Goal: Information Seeking & Learning: Learn about a topic

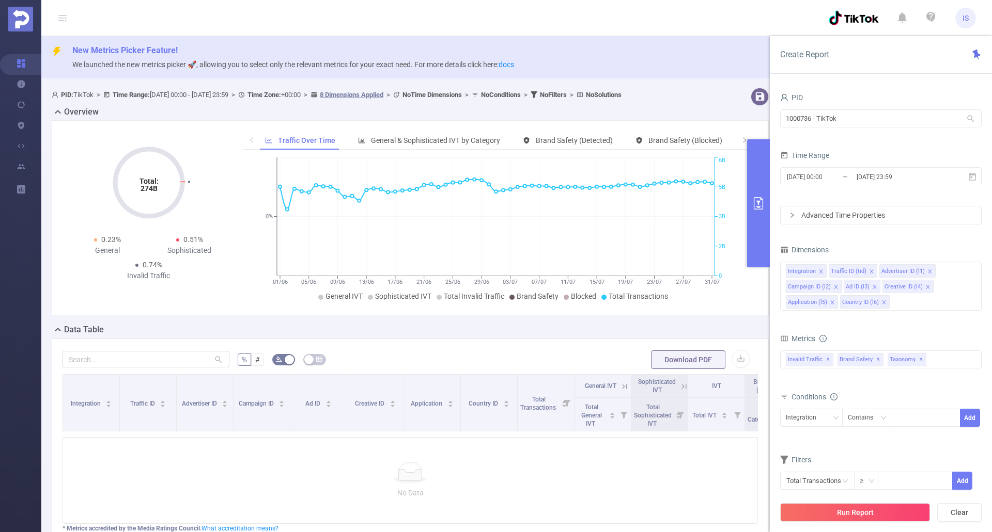
drag, startPoint x: 885, startPoint y: 513, endPoint x: 876, endPoint y: 512, distance: 8.8
click at [885, 512] on button "Run Report" at bounding box center [855, 513] width 150 height 19
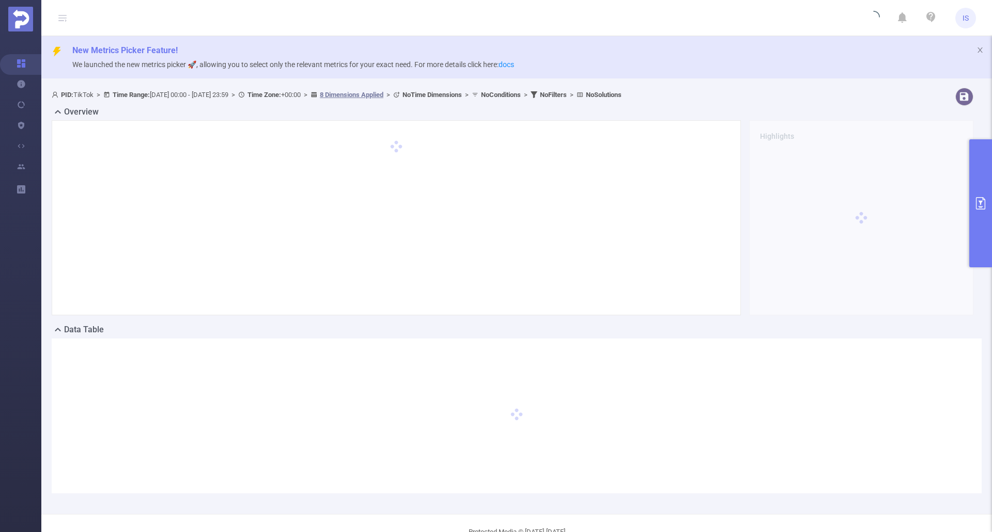
click at [557, 309] on div at bounding box center [396, 217] width 689 height 195
drag, startPoint x: 656, startPoint y: 327, endPoint x: 664, endPoint y: 323, distance: 9.2
click at [656, 327] on div "Data Table" at bounding box center [517, 331] width 930 height 14
click at [978, 196] on button "primary" at bounding box center [980, 203] width 23 height 128
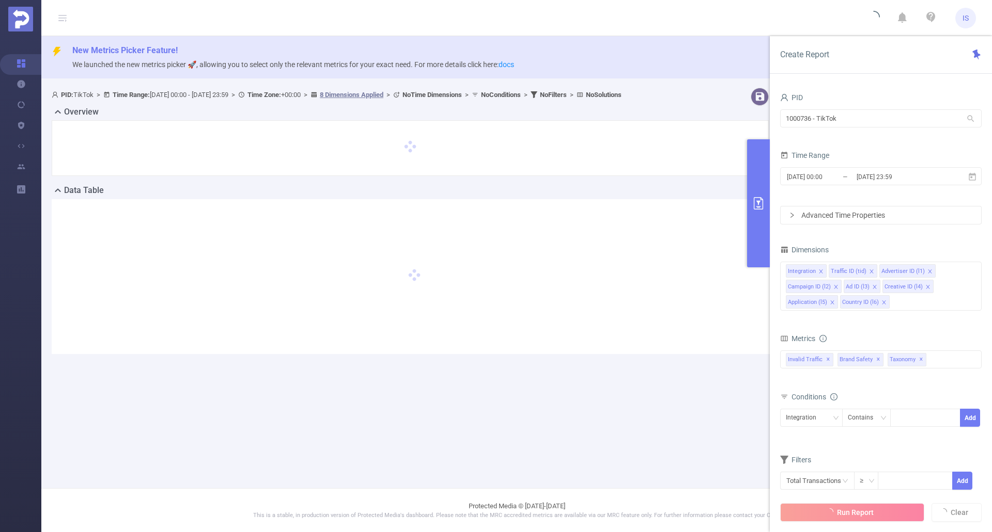
click at [393, 366] on div "PID: TikTok > Time Range: [DATE] 00:00 - [DATE] 23:59 > Time Zone: +00:00 > 8 D…" at bounding box center [414, 229] width 746 height 291
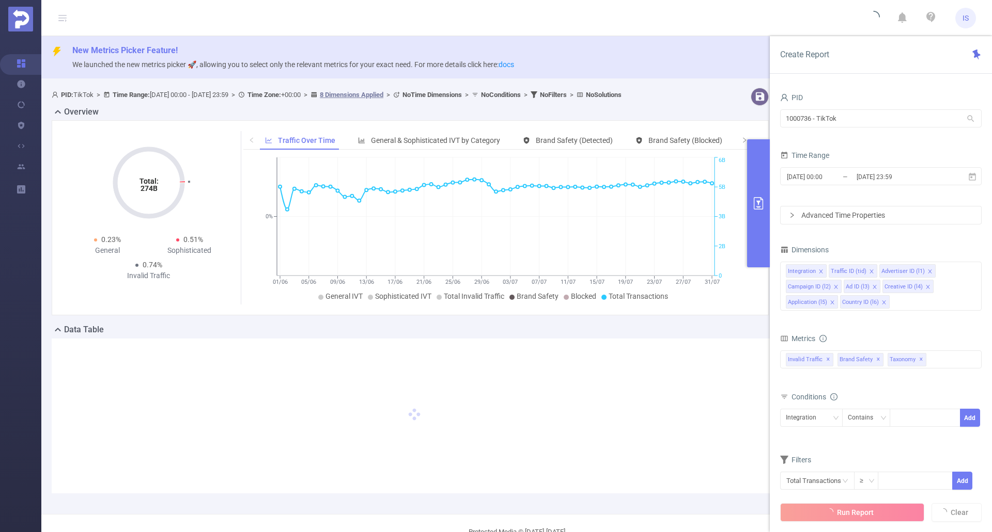
click at [504, 327] on div "Data Table" at bounding box center [414, 331] width 725 height 14
click at [555, 330] on div "Data Table" at bounding box center [414, 331] width 725 height 14
click at [513, 329] on div "Data Table" at bounding box center [414, 331] width 725 height 14
click at [507, 325] on div "Data Table" at bounding box center [414, 331] width 725 height 14
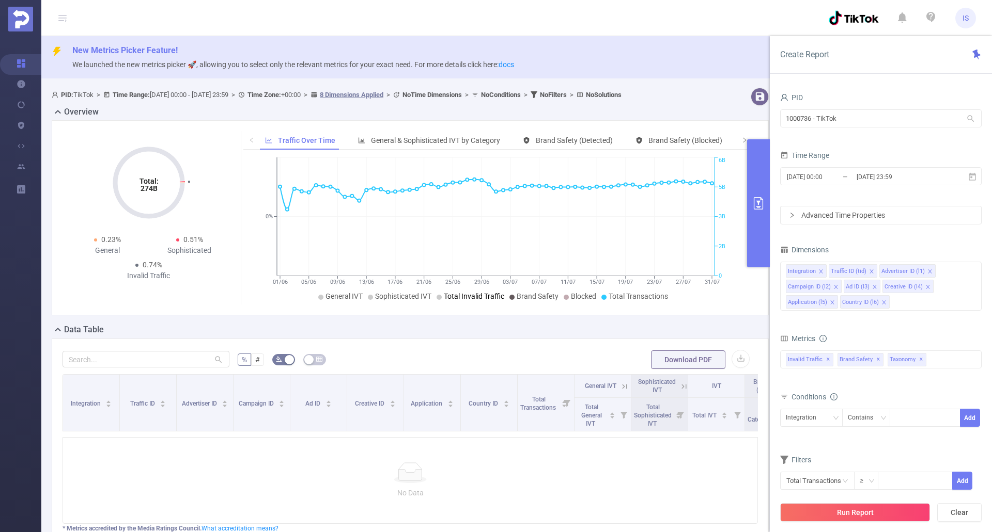
click at [522, 323] on div "Total: 274B Total: 274B 0.23% General 0.51% Sophisticated 0.74% Invalid Traffic…" at bounding box center [410, 221] width 725 height 203
click at [976, 175] on icon at bounding box center [971, 176] width 9 height 9
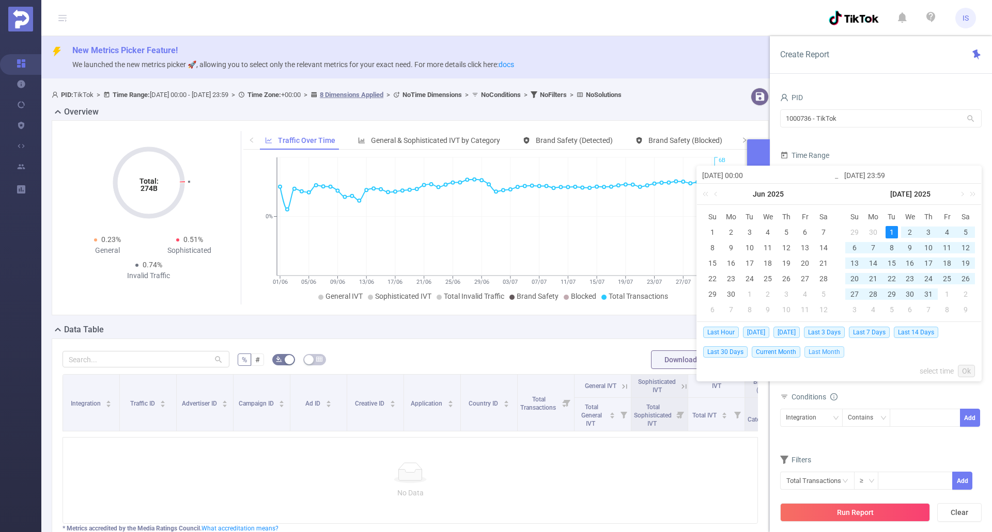
click at [821, 350] on span "Last Month" at bounding box center [824, 352] width 40 height 11
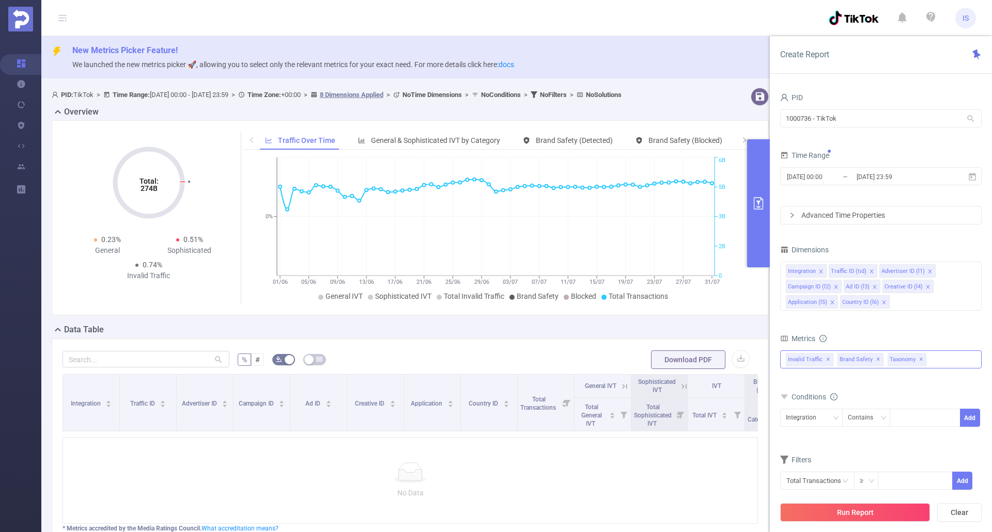
click at [919, 357] on span "✕" at bounding box center [921, 360] width 4 height 12
click at [876, 356] on span "✕" at bounding box center [878, 360] width 4 height 12
click at [823, 360] on span "Invalid Traffic ✕" at bounding box center [810, 359] width 48 height 13
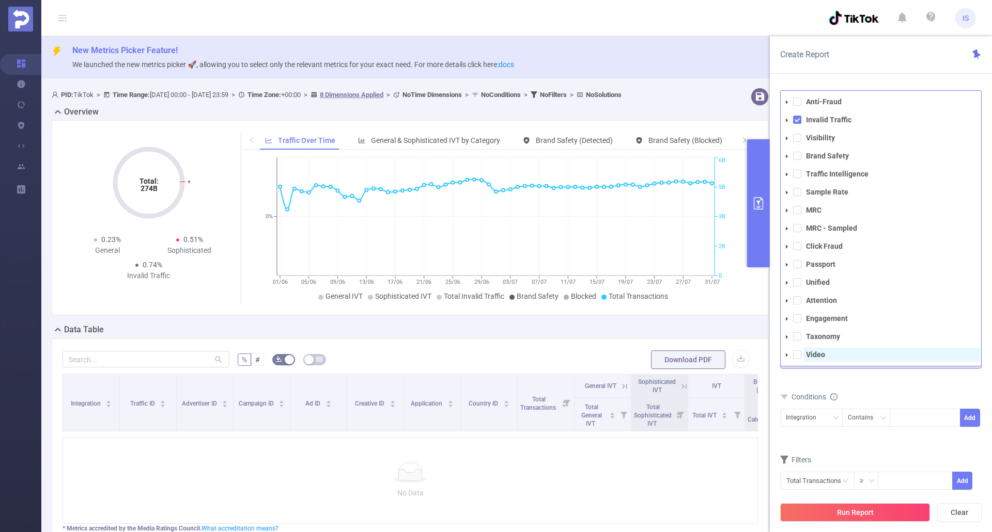
click at [841, 358] on span "Video" at bounding box center [891, 355] width 177 height 14
click at [798, 118] on span at bounding box center [797, 120] width 8 height 8
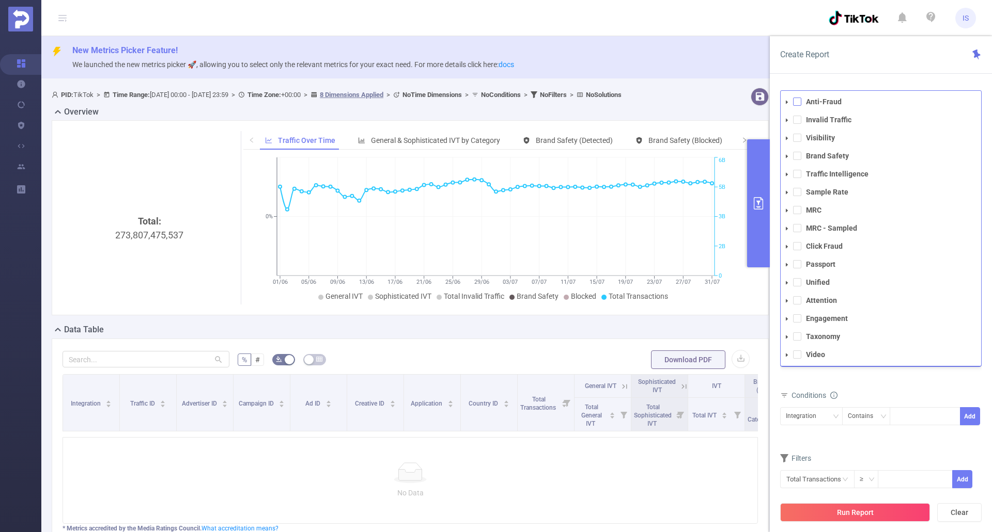
click at [794, 101] on span at bounding box center [797, 102] width 8 height 8
click at [799, 120] on span at bounding box center [797, 120] width 8 height 8
click at [909, 392] on div "Conditions" at bounding box center [880, 398] width 201 height 17
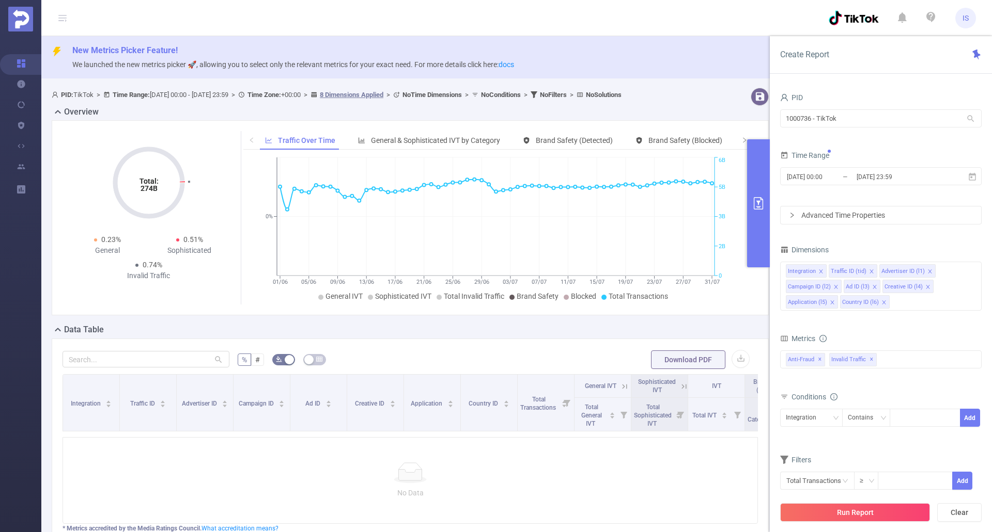
drag, startPoint x: 873, startPoint y: 513, endPoint x: 778, endPoint y: 515, distance: 95.6
click at [874, 513] on button "Run Report" at bounding box center [855, 513] width 150 height 19
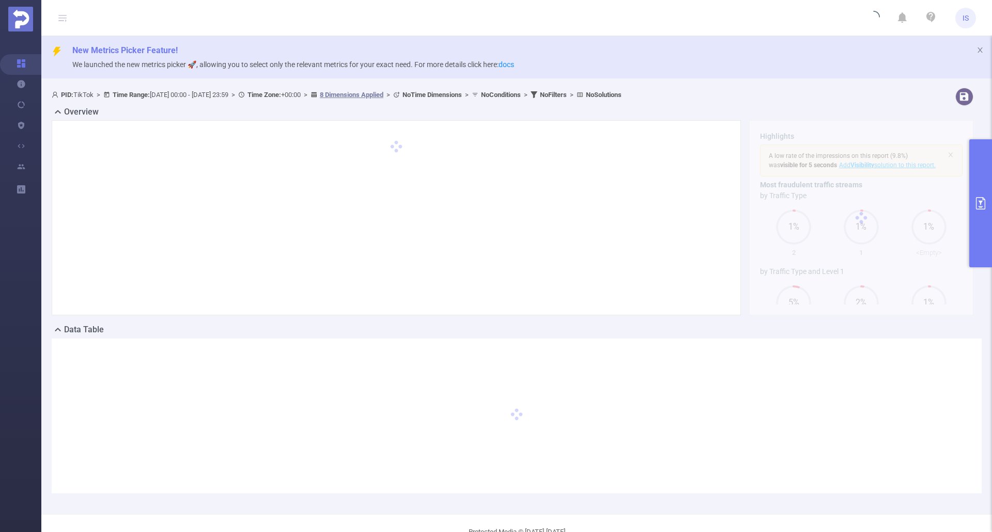
click at [574, 322] on div "Highlights A low rate of the impressions on this report (9.8%) was visible for …" at bounding box center [513, 221] width 930 height 203
click at [979, 199] on icon "primary" at bounding box center [980, 203] width 12 height 12
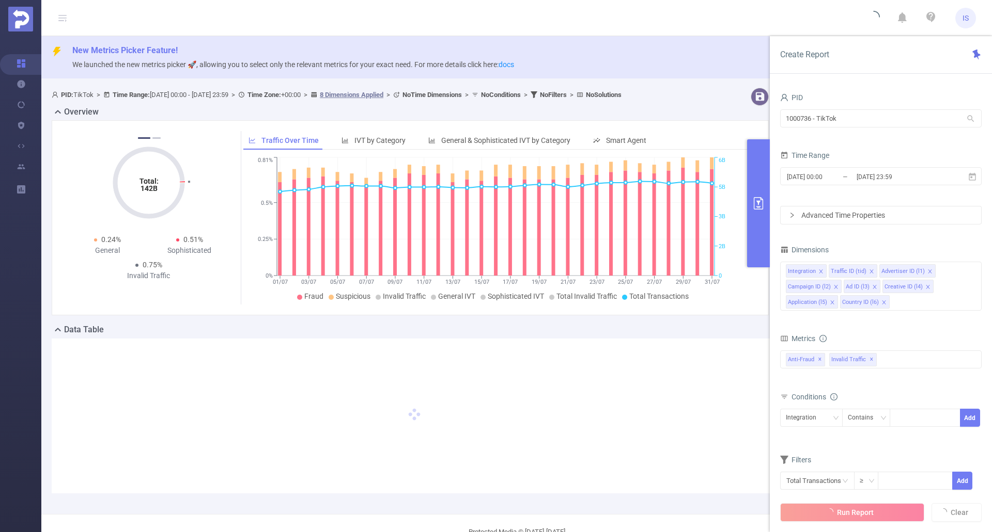
click at [560, 320] on div "Total: 142B Total: 142B 0.68% Fraudulent 0.07% Suspicious 0.75% Invalid Traffic…" at bounding box center [410, 221] width 725 height 203
click at [540, 331] on div "Data Table" at bounding box center [414, 331] width 725 height 14
click at [821, 360] on span "✕" at bounding box center [820, 360] width 4 height 12
click at [834, 285] on icon "icon: close" at bounding box center [835, 287] width 5 height 5
click at [869, 271] on icon "icon: close" at bounding box center [871, 272] width 4 height 4
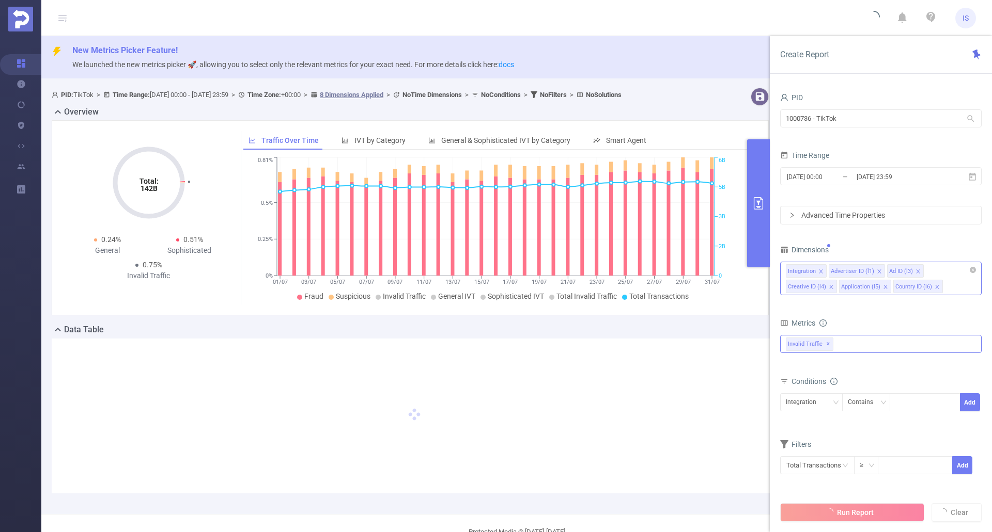
click at [877, 273] on icon "icon: close" at bounding box center [879, 272] width 4 height 4
drag, startPoint x: 857, startPoint y: 271, endPoint x: 865, endPoint y: 273, distance: 7.9
click at [857, 270] on icon "icon: close" at bounding box center [859, 271] width 5 height 5
click at [871, 272] on icon "icon: close" at bounding box center [873, 271] width 5 height 5
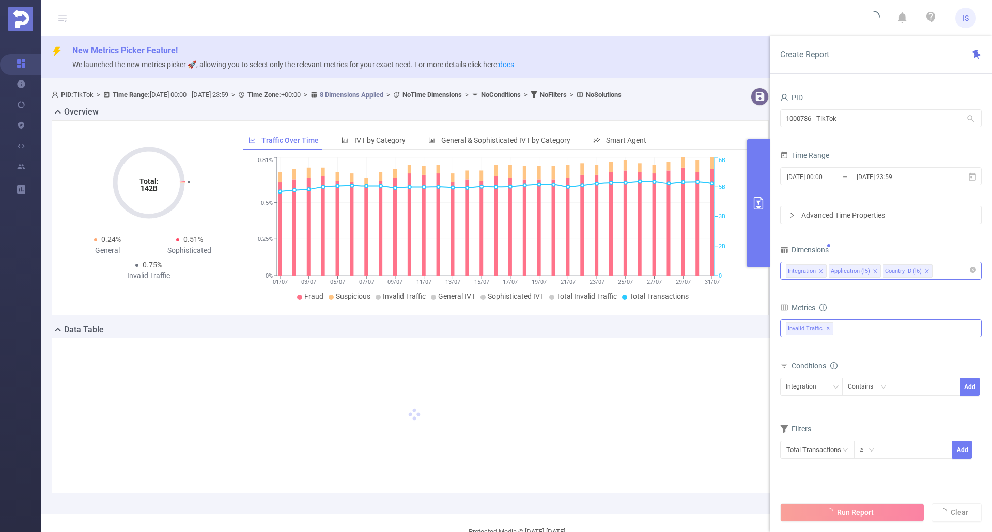
click at [874, 271] on icon "icon: close" at bounding box center [874, 271] width 5 height 5
click at [874, 271] on li "Country ID (l6)" at bounding box center [853, 270] width 50 height 13
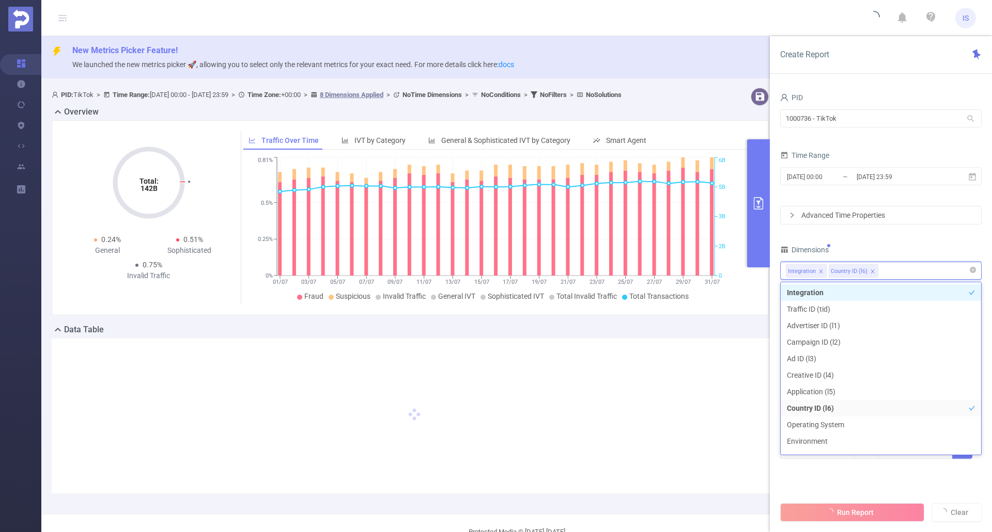
click at [875, 271] on li "Country ID (l6)" at bounding box center [853, 270] width 50 height 13
click at [871, 272] on icon "icon: close" at bounding box center [872, 272] width 4 height 4
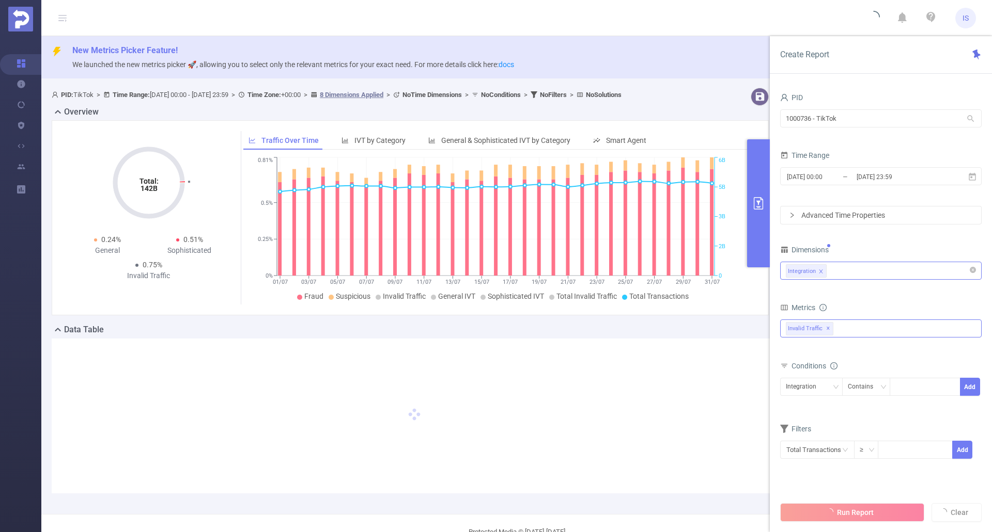
click at [886, 239] on div "PID 1000736 - TikTok 1000736 - TikTok Time Range [DATE] 00:00 _ [DATE] 23:59 Ad…" at bounding box center [880, 281] width 201 height 382
click at [561, 333] on div "Data Table" at bounding box center [414, 331] width 725 height 14
click at [971, 178] on icon at bounding box center [971, 176] width 7 height 8
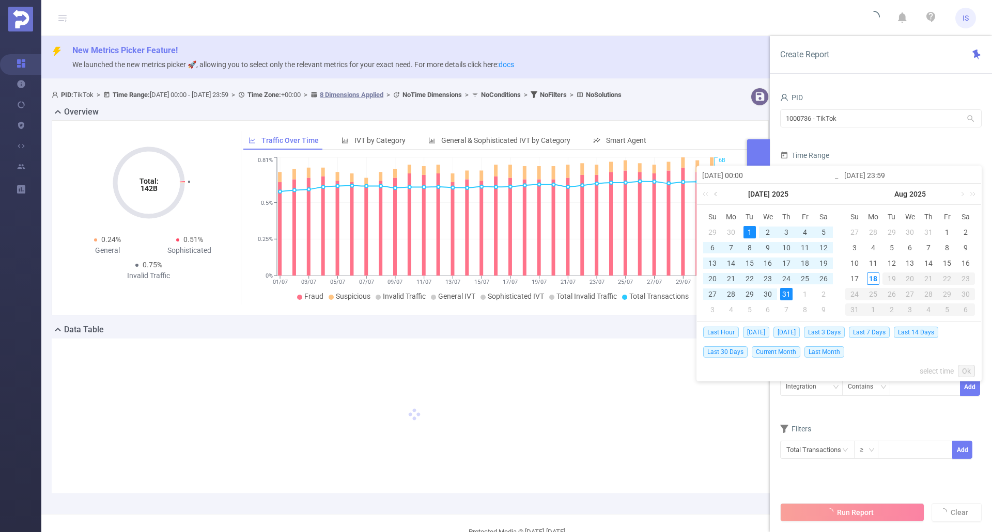
click at [719, 194] on link at bounding box center [716, 194] width 9 height 21
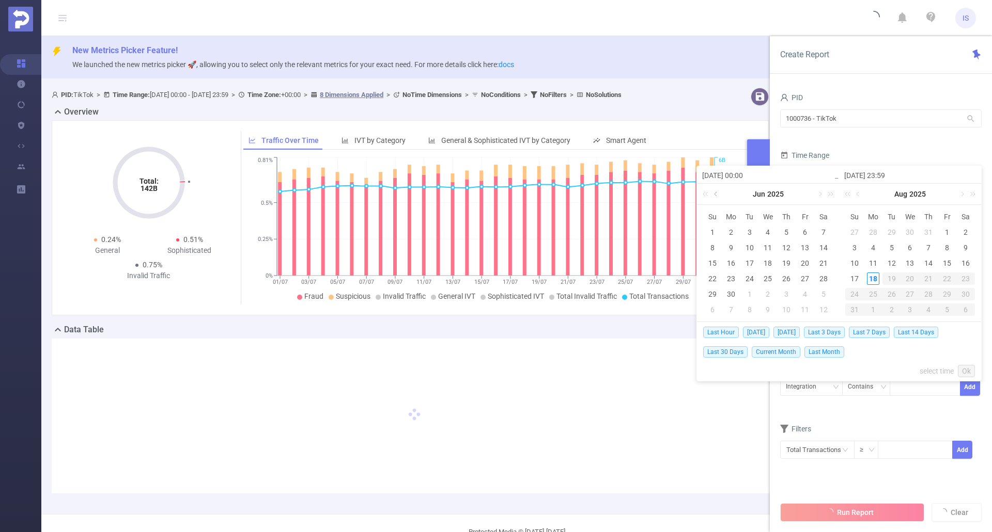
click at [719, 194] on link at bounding box center [716, 194] width 9 height 21
click at [787, 229] on div "1" at bounding box center [786, 232] width 12 height 12
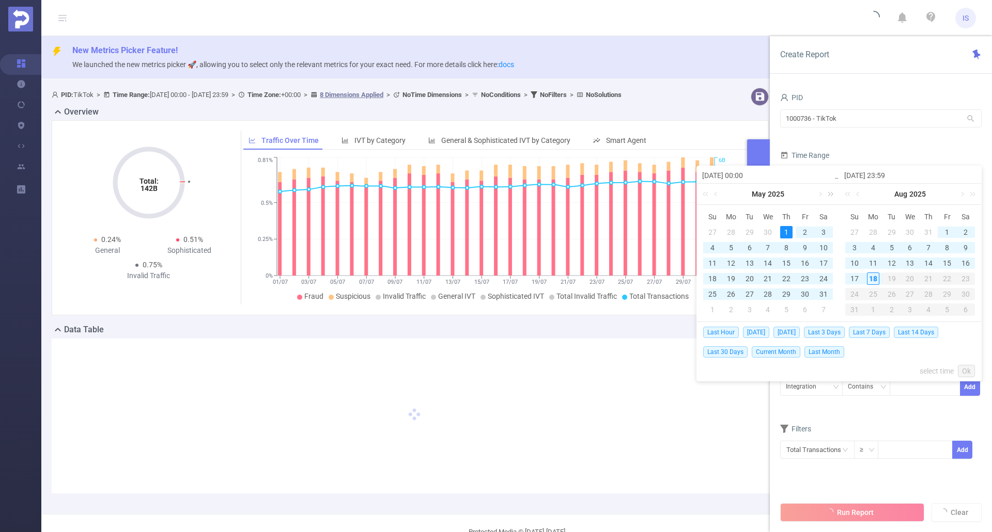
click at [823, 191] on link at bounding box center [828, 194] width 13 height 21
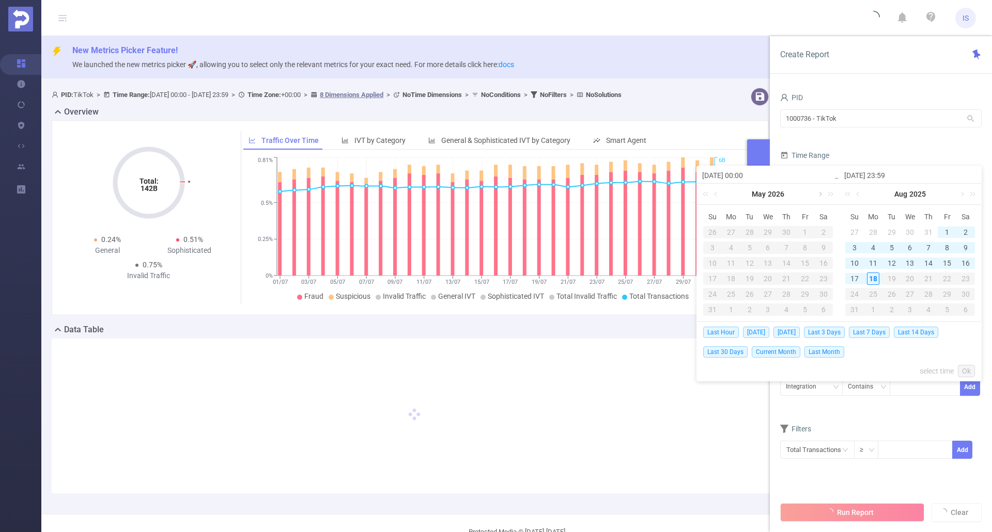
click at [821, 191] on link at bounding box center [818, 194] width 9 height 21
click at [858, 194] on link at bounding box center [858, 194] width 9 height 21
click at [708, 193] on link at bounding box center [706, 194] width 13 height 21
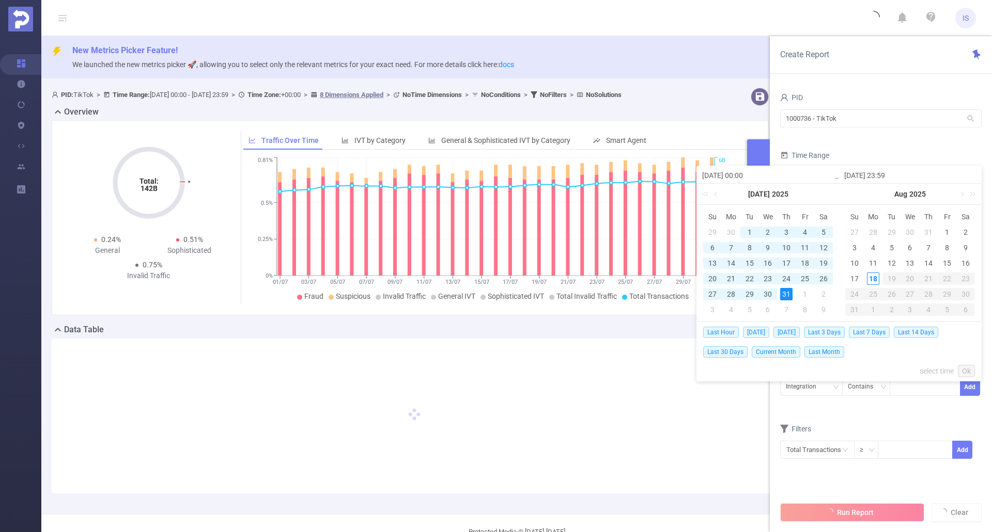
click at [782, 295] on div "31" at bounding box center [786, 294] width 12 height 12
type input "[DATE] 00:00"
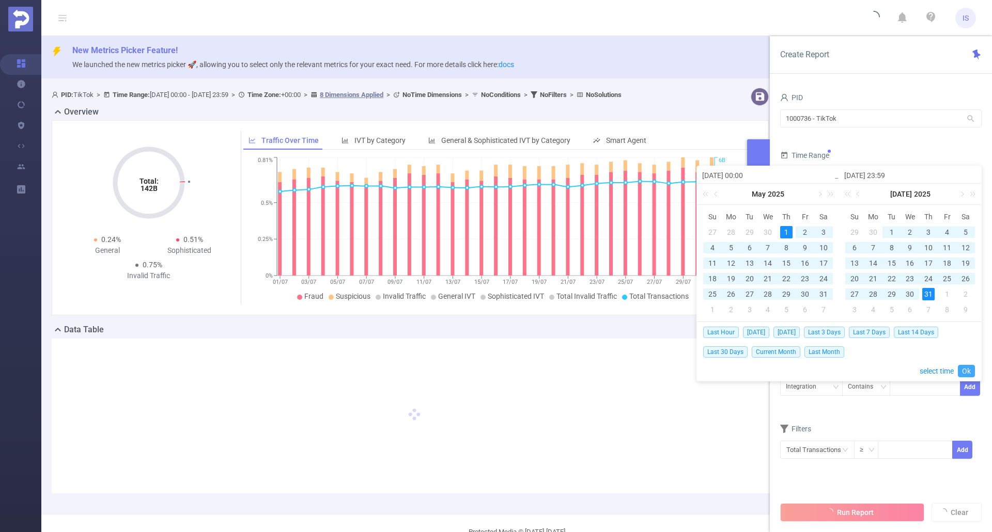
click at [967, 370] on link "Ok" at bounding box center [965, 371] width 17 height 12
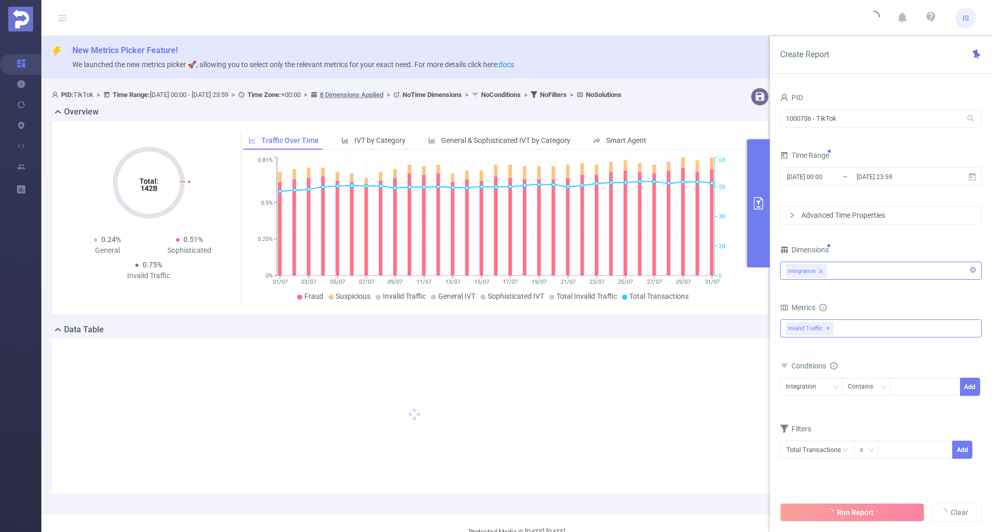
click at [642, 325] on div "Data Table" at bounding box center [414, 331] width 725 height 14
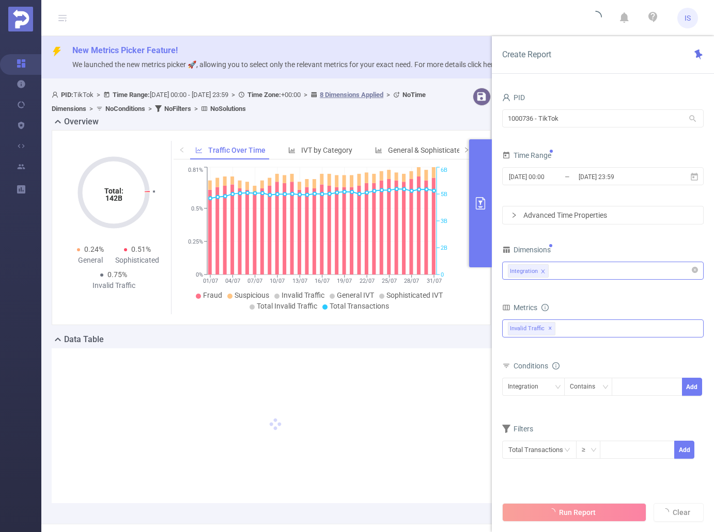
click at [637, 302] on div "Metrics" at bounding box center [602, 309] width 201 height 17
click at [389, 341] on div "Data Table" at bounding box center [275, 341] width 447 height 14
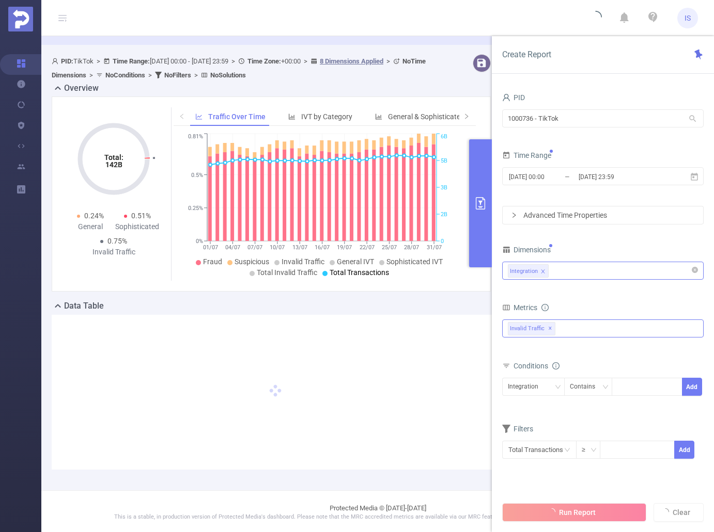
scroll to position [36, 0]
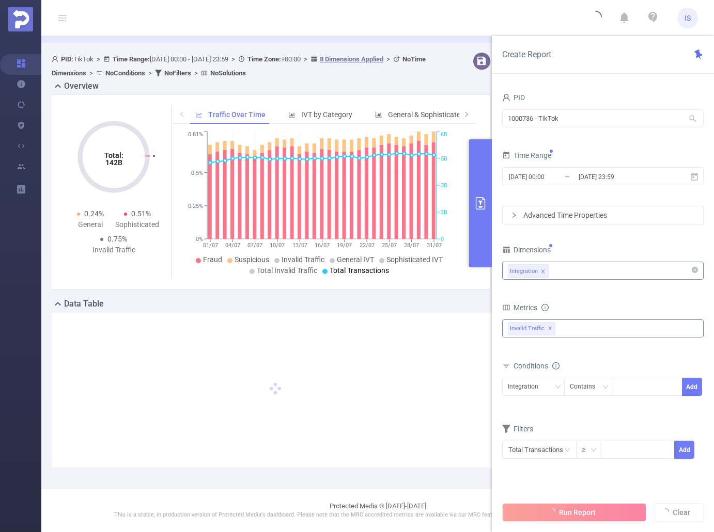
click at [478, 302] on div "Data Table" at bounding box center [275, 305] width 447 height 14
click at [477, 301] on div "Data Table" at bounding box center [275, 305] width 447 height 14
type input "[DATE] 00:00"
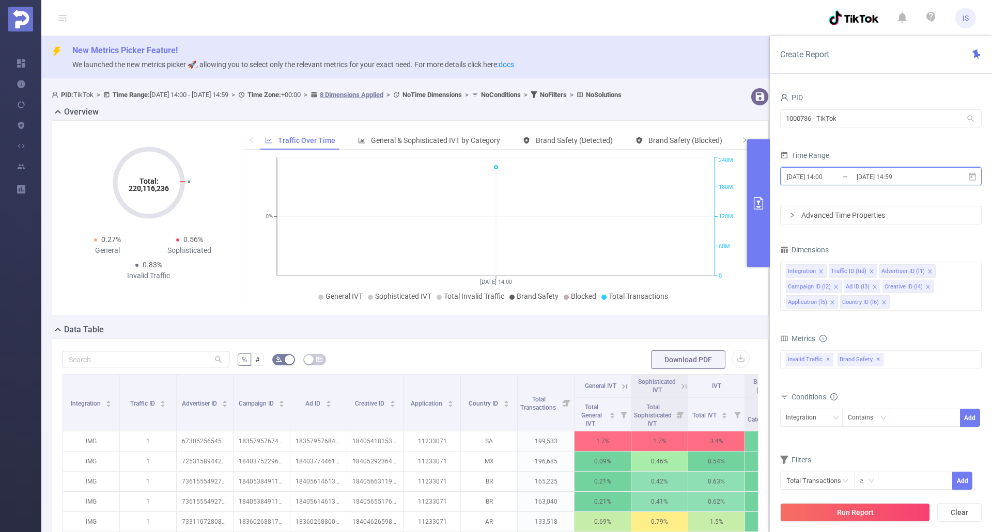
click at [972, 178] on icon at bounding box center [971, 176] width 9 height 9
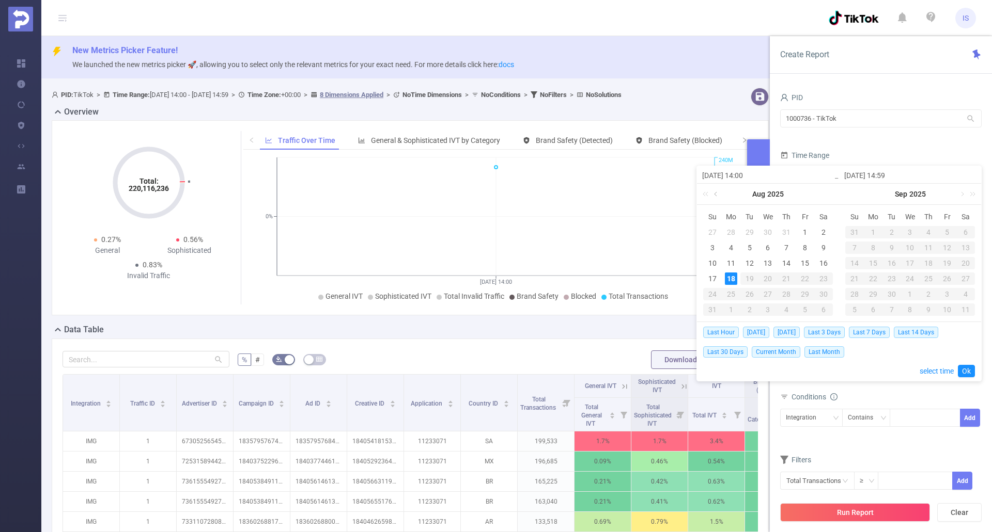
click at [715, 197] on link at bounding box center [716, 194] width 9 height 21
click at [718, 194] on link at bounding box center [716, 194] width 9 height 21
click at [786, 228] on div "1" at bounding box center [786, 232] width 12 height 12
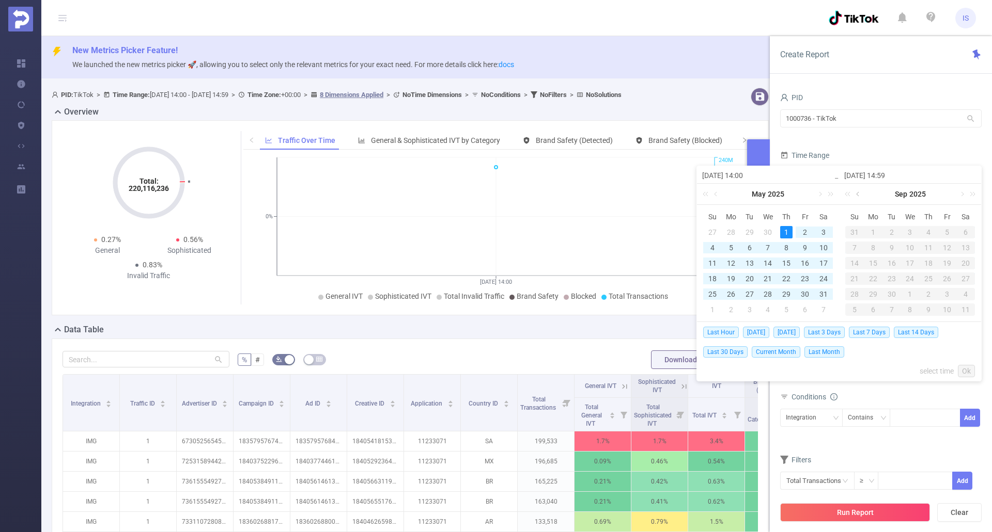
click at [860, 193] on link at bounding box center [858, 194] width 9 height 21
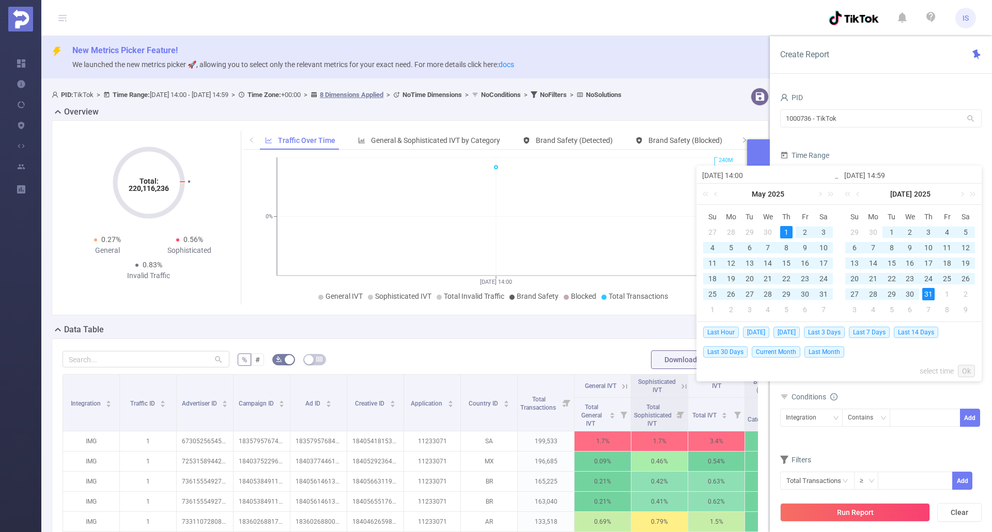
click at [929, 295] on div "31" at bounding box center [928, 294] width 12 height 12
type input "2025-05-01 14:00"
type input "2025-07-31 14:59"
type input "2025-05-01 14:00"
type input "2025-07-31 14:59"
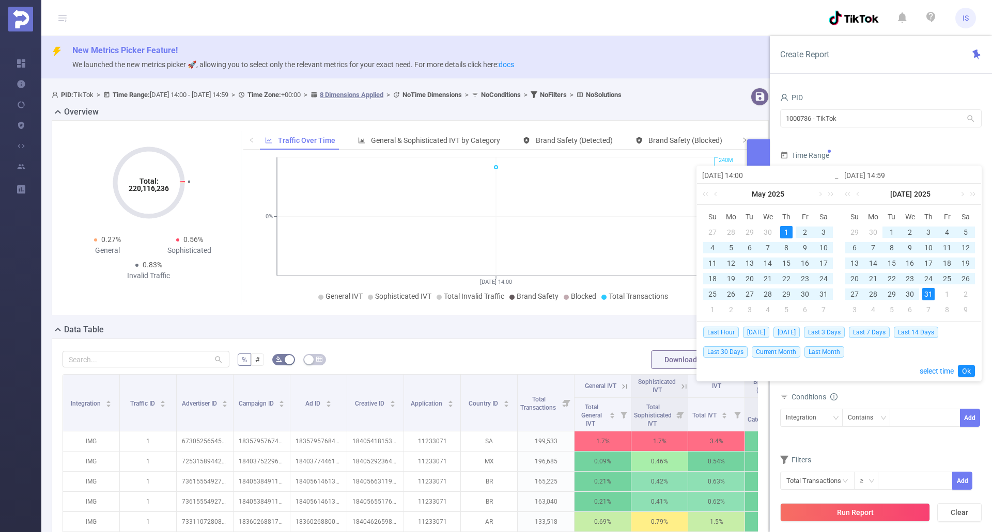
click at [963, 364] on div "Last Hour Today Yesterday Last 3 Days Last 7 Days Last 14 Days Last 30 Days Cur…" at bounding box center [839, 351] width 272 height 59
click at [964, 370] on link "Ok" at bounding box center [965, 371] width 17 height 12
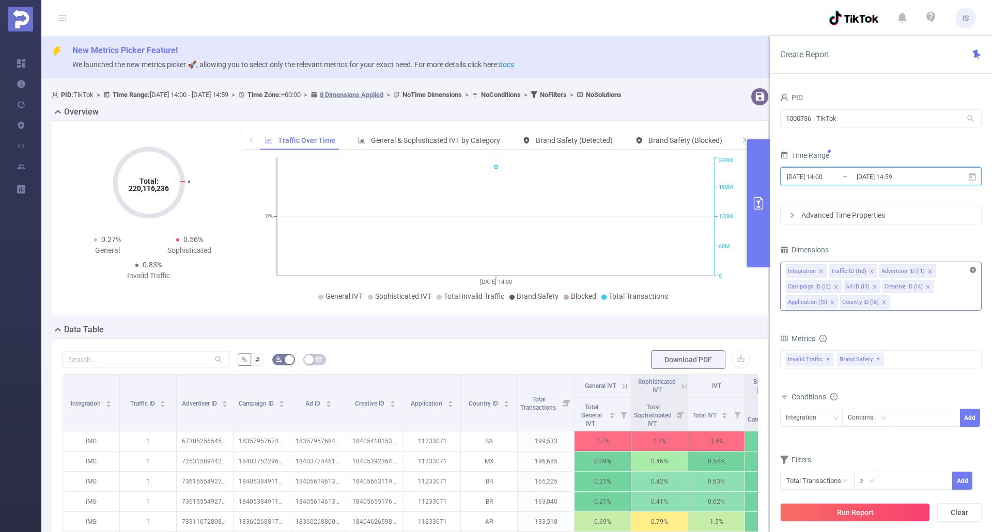
click at [970, 272] on icon "icon: close-circle" at bounding box center [972, 270] width 6 height 6
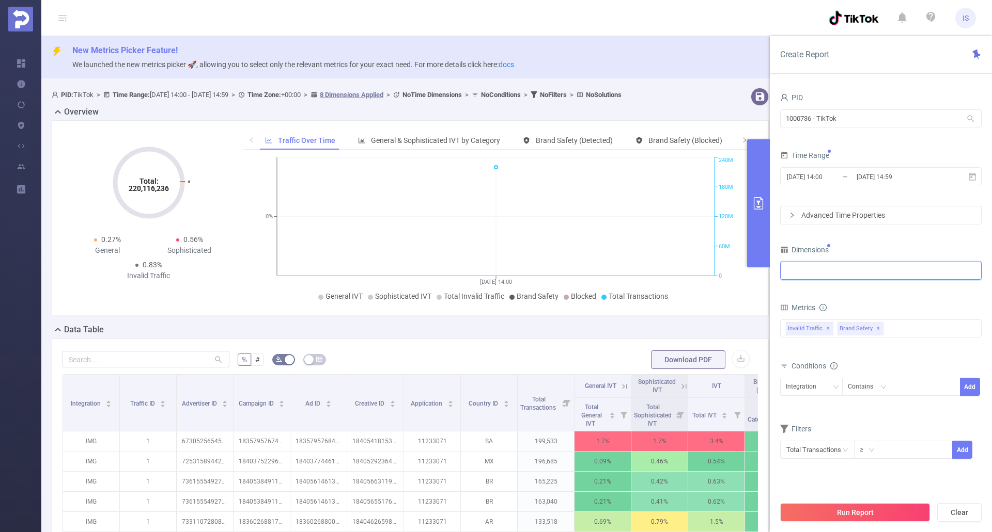
click at [878, 282] on div at bounding box center [880, 272] width 201 height 24
click at [877, 325] on span "Brand Safety ✕" at bounding box center [860, 328] width 46 height 13
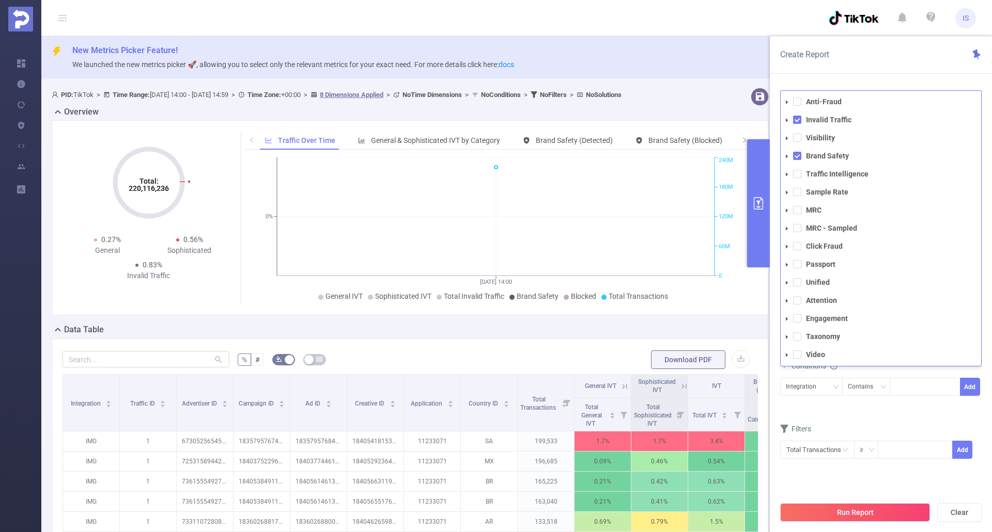
click at [795, 150] on li "Brand Safety" at bounding box center [880, 156] width 200 height 14
click at [799, 158] on span at bounding box center [797, 156] width 8 height 8
click at [926, 409] on div "Conditions Integration Contains Add" at bounding box center [880, 384] width 201 height 51
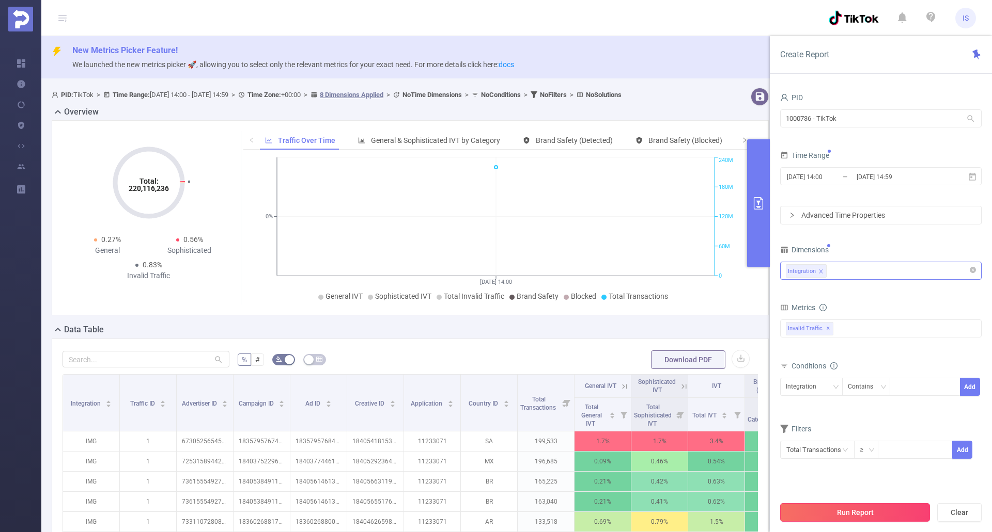
click at [883, 517] on button "Run Report" at bounding box center [855, 513] width 150 height 19
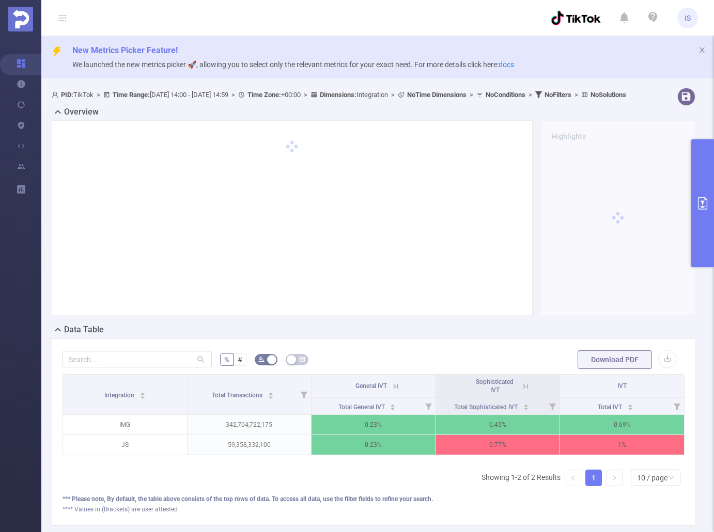
click at [529, 324] on div "Highlights" at bounding box center [374, 221] width 652 height 203
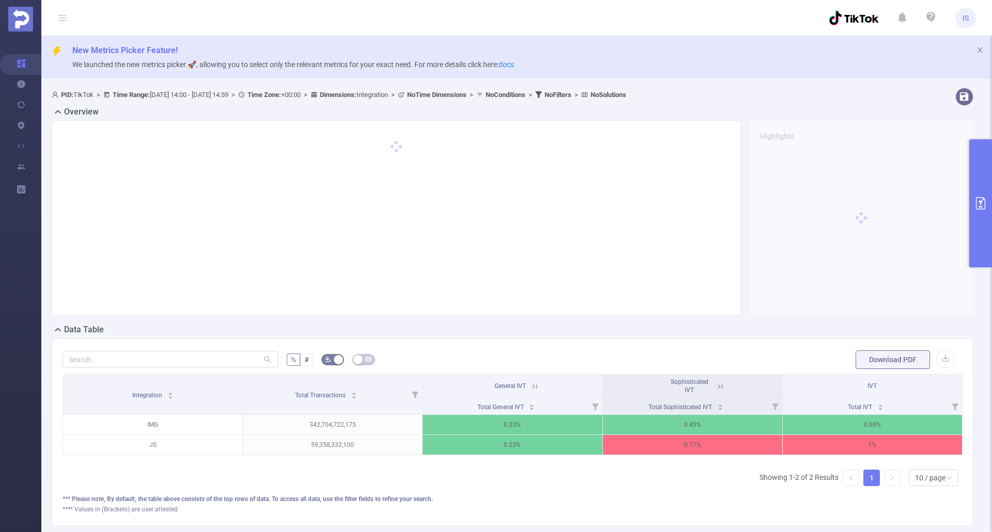
click at [501, 323] on div "Highlights" at bounding box center [513, 221] width 930 height 203
click at [601, 327] on div "Data Table" at bounding box center [517, 331] width 930 height 14
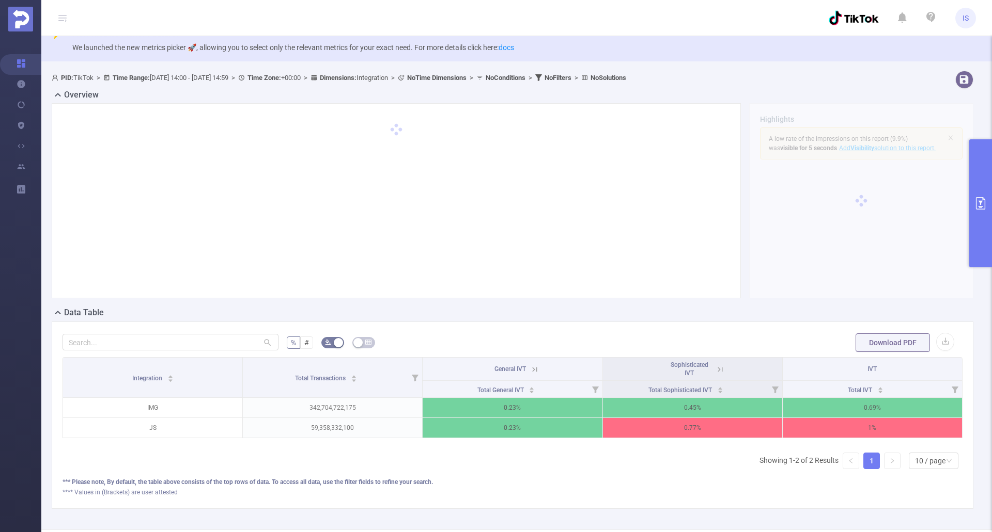
scroll to position [14, 0]
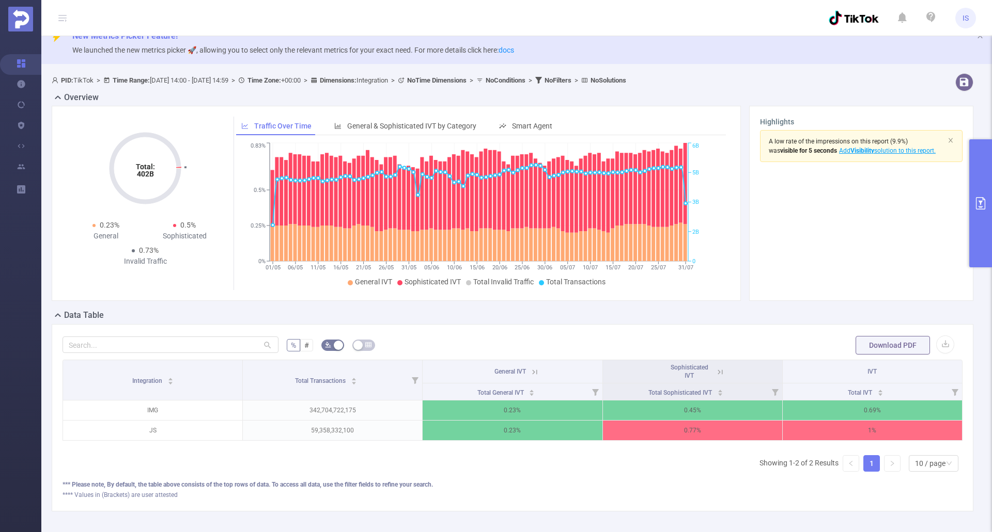
click at [600, 313] on div "Data Table" at bounding box center [517, 316] width 930 height 14
click at [977, 206] on icon "primary" at bounding box center [980, 203] width 12 height 12
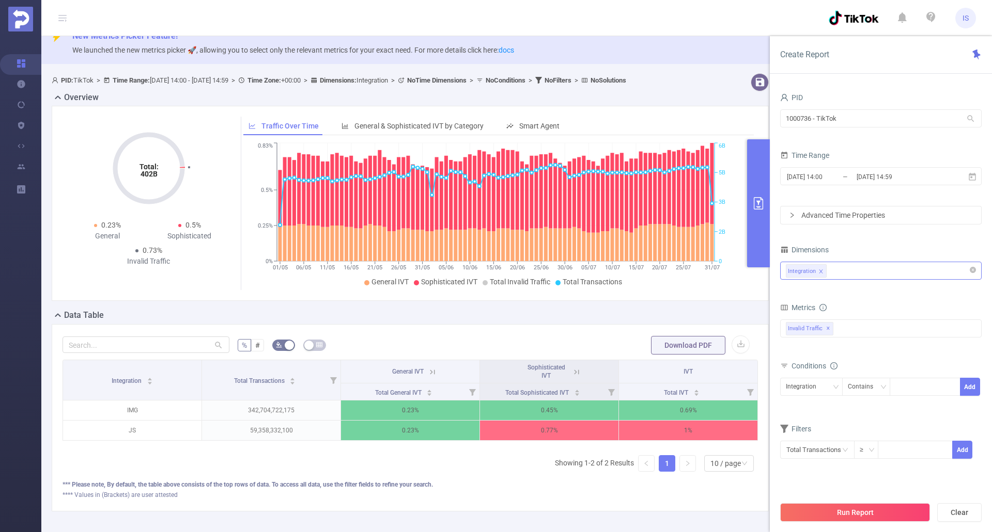
click at [533, 324] on div "Data Table" at bounding box center [414, 316] width 725 height 14
click at [980, 178] on span "2025-05-01 14:00 _ 2025-07-31 14:59" at bounding box center [880, 176] width 201 height 18
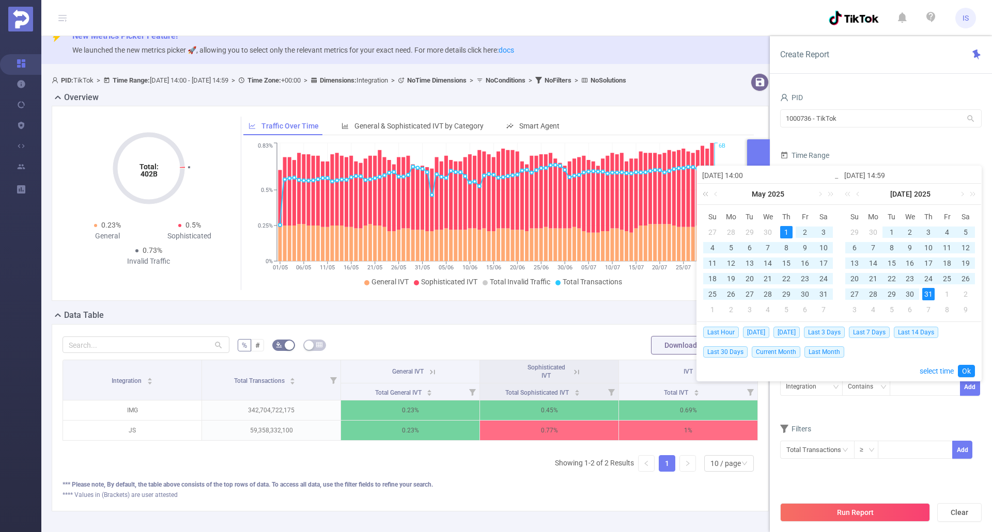
click at [711, 193] on link at bounding box center [706, 194] width 13 height 21
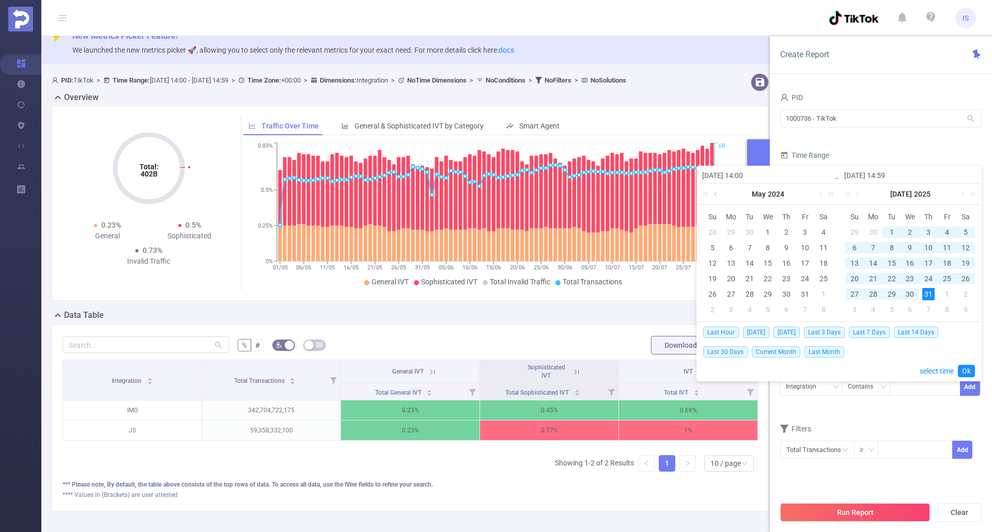
click at [712, 193] on link at bounding box center [716, 194] width 9 height 21
click at [731, 227] on div "1" at bounding box center [731, 232] width 12 height 12
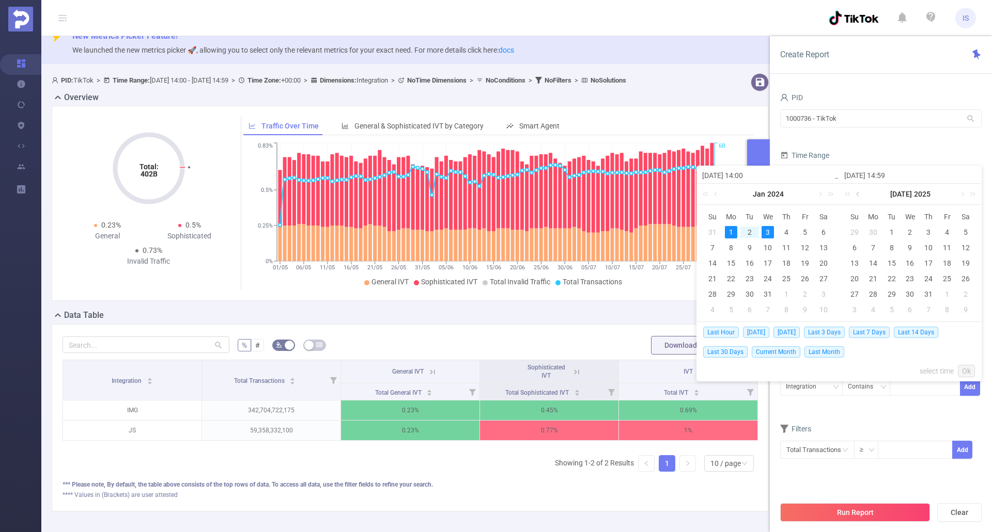
click at [861, 192] on link at bounding box center [858, 194] width 9 height 21
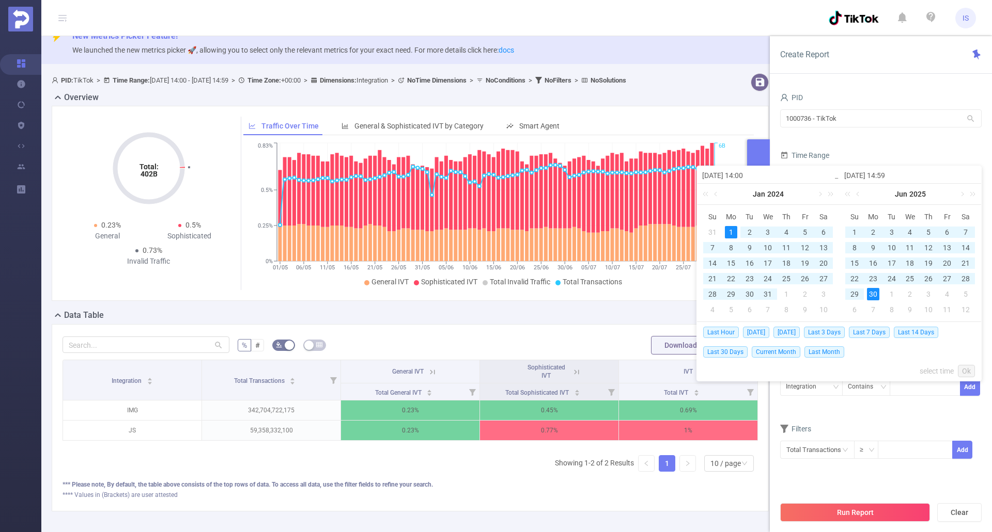
click at [870, 297] on div "30" at bounding box center [873, 294] width 12 height 12
type input "2024-01-01 14:00"
type input "2025-06-30 14:59"
type input "2024-01-01 14:00"
type input "2025-06-30 14:59"
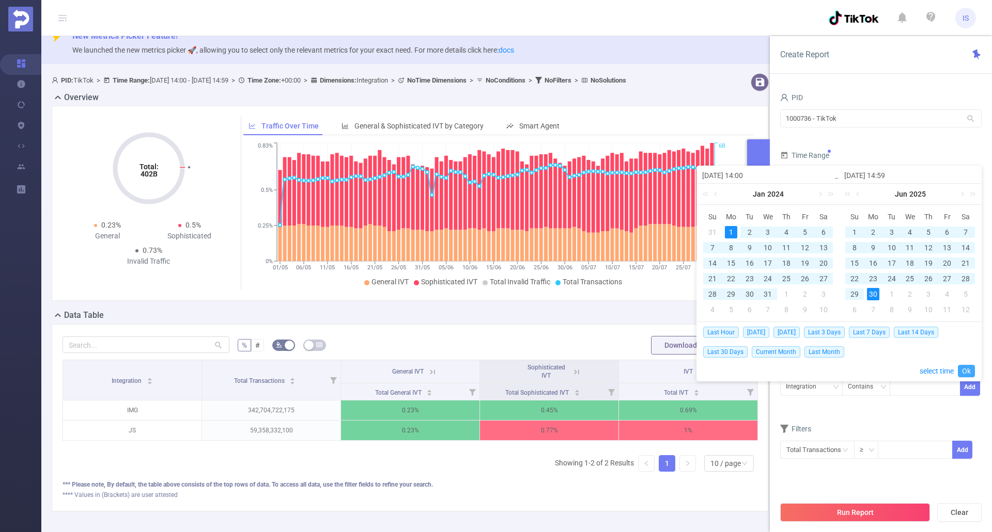
click at [969, 370] on link "Ok" at bounding box center [965, 371] width 17 height 12
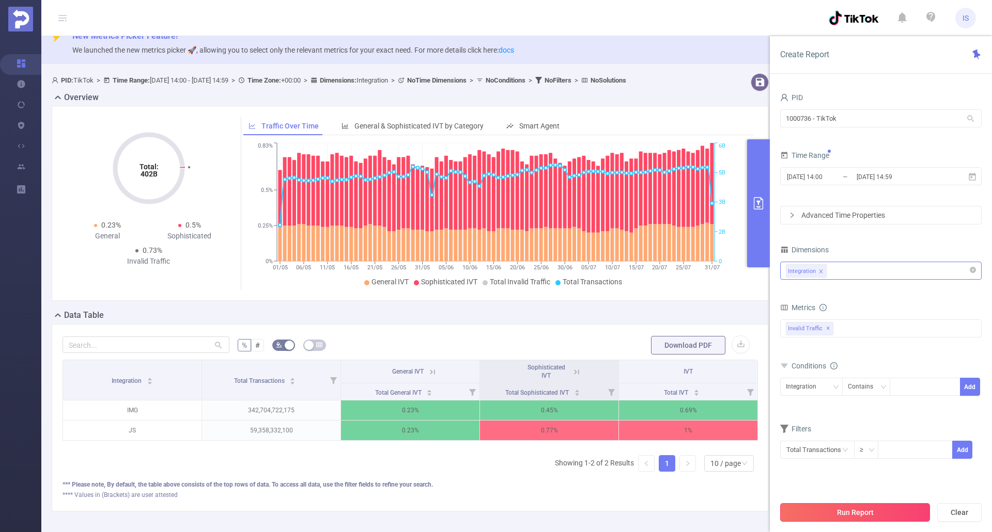
click at [881, 513] on button "Run Report" at bounding box center [855, 513] width 150 height 19
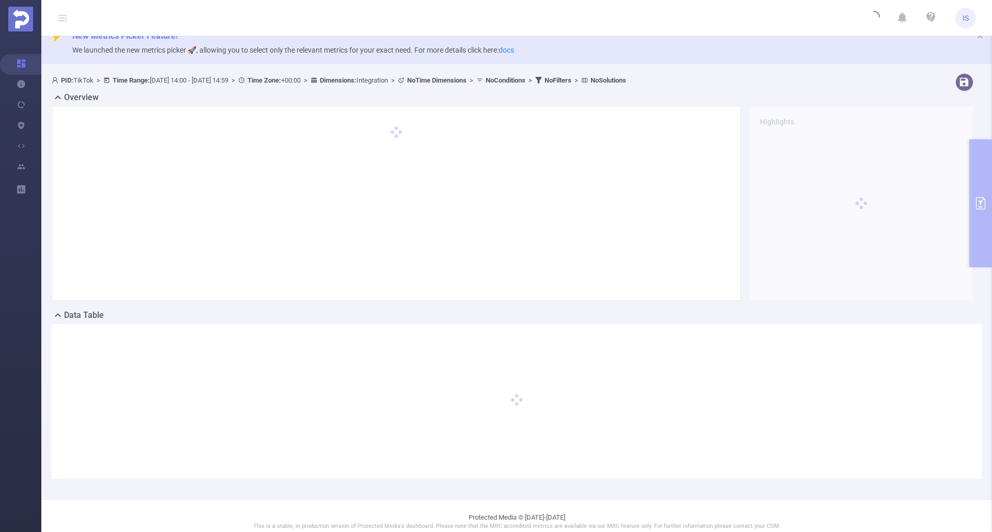
click at [521, 301] on div at bounding box center [396, 203] width 689 height 195
click at [533, 304] on div "Highlights" at bounding box center [513, 207] width 930 height 203
click at [539, 302] on div "Highlights" at bounding box center [513, 207] width 930 height 203
click at [550, 316] on div "Data Table" at bounding box center [517, 316] width 930 height 14
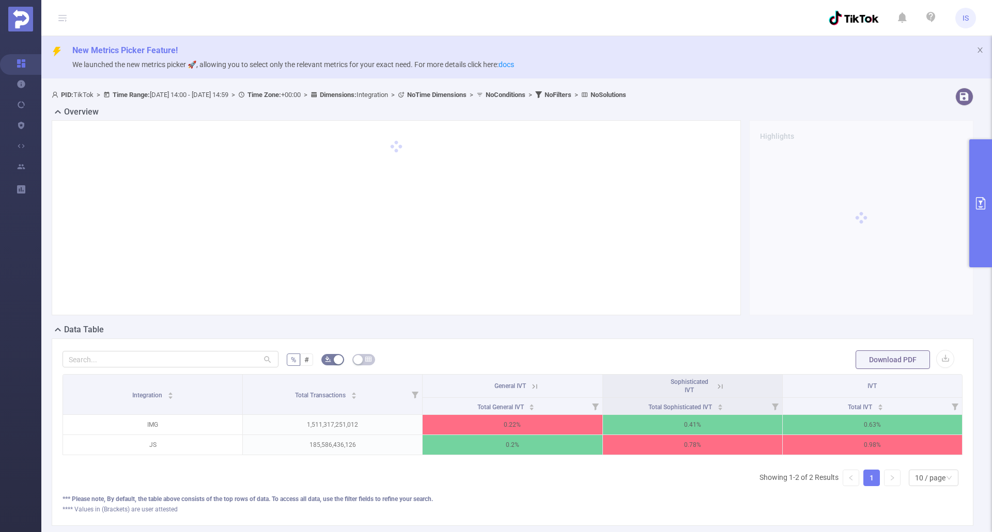
click at [510, 339] on div "% # Download PDF Integration Total Transactions General IVT Sophisticated IVT I…" at bounding box center [512, 432] width 921 height 187
click at [531, 336] on div "Data Table" at bounding box center [517, 331] width 930 height 14
click at [513, 331] on div "Data Table" at bounding box center [517, 331] width 930 height 14
click at [493, 328] on div "Data Table" at bounding box center [517, 331] width 930 height 14
click at [920, 328] on div "Data Table" at bounding box center [517, 331] width 930 height 14
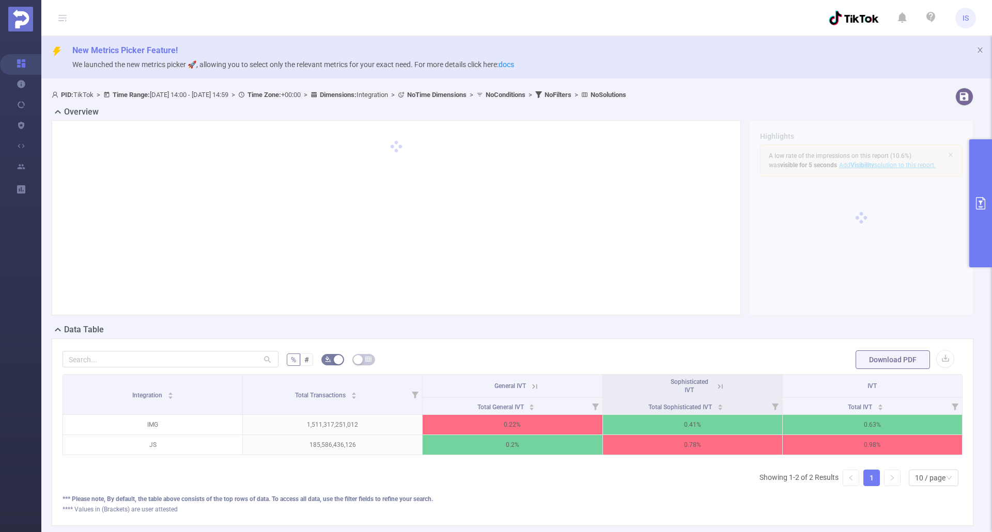
click at [541, 331] on div "Data Table" at bounding box center [517, 331] width 930 height 14
click at [598, 337] on div "Data Table" at bounding box center [517, 331] width 930 height 14
click at [588, 335] on div "Data Table" at bounding box center [517, 331] width 930 height 14
click at [574, 323] on div "Highlights A low rate of the impressions on this report (10.6%) was visible for…" at bounding box center [513, 221] width 930 height 203
click at [592, 328] on div "Data Table" at bounding box center [517, 331] width 930 height 14
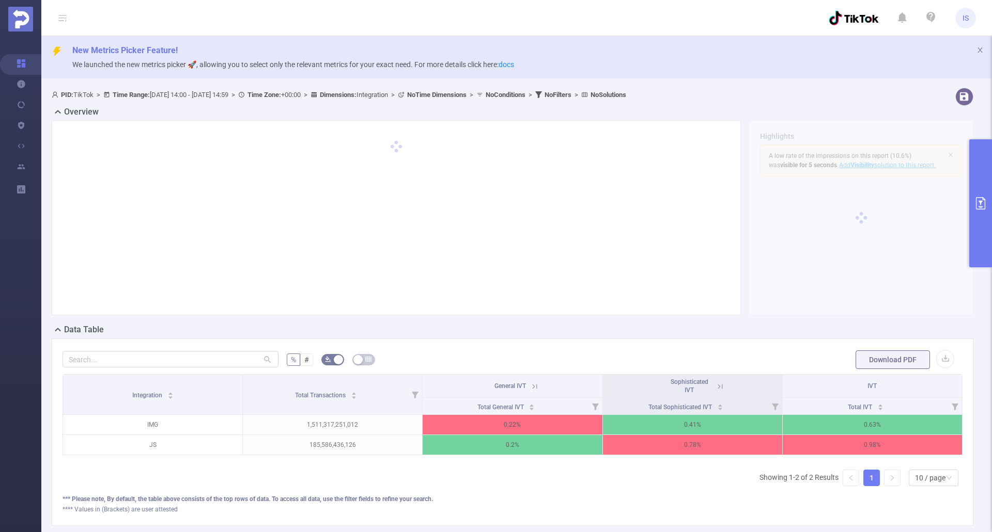
click at [975, 203] on icon "primary" at bounding box center [980, 203] width 12 height 12
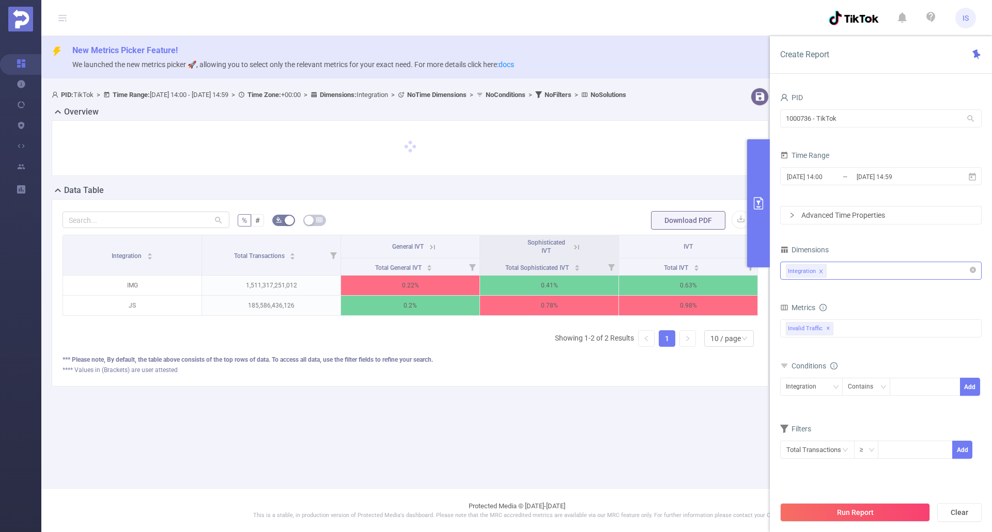
click at [761, 202] on icon "primary" at bounding box center [758, 203] width 12 height 12
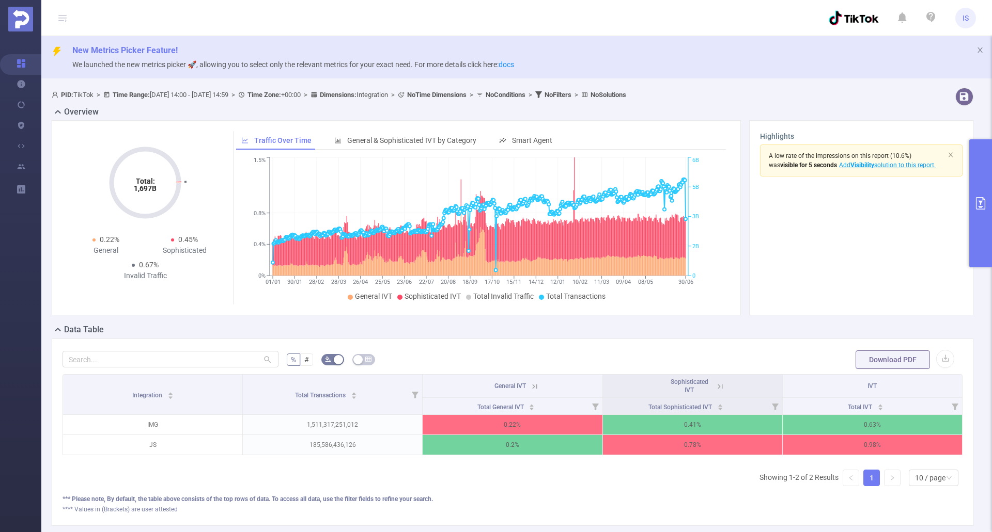
click at [589, 325] on div "Data Table" at bounding box center [517, 331] width 930 height 14
click at [977, 235] on button "primary" at bounding box center [980, 203] width 23 height 128
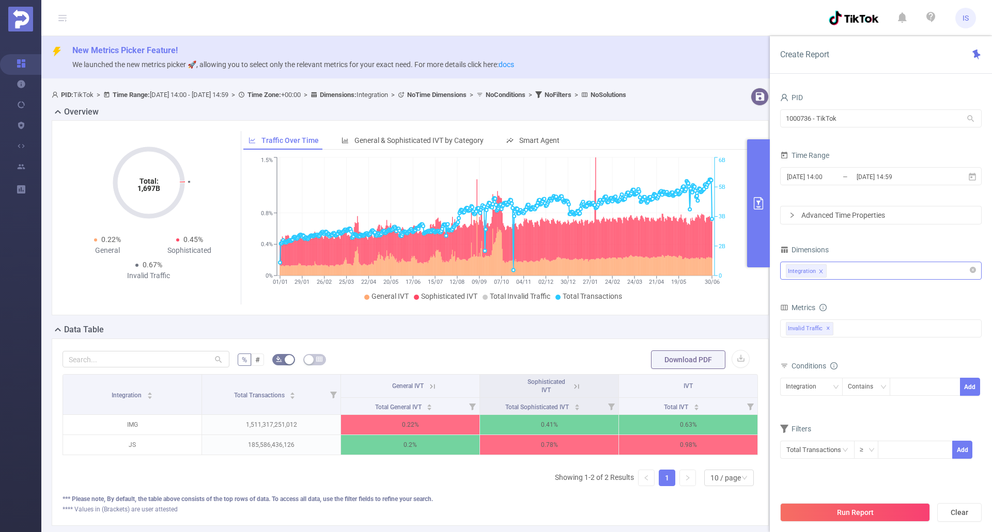
drag, startPoint x: 607, startPoint y: 20, endPoint x: 558, endPoint y: 1, distance: 52.7
click at [607, 20] on header "IS" at bounding box center [496, 18] width 992 height 36
click at [592, 10] on header "IS" at bounding box center [496, 18] width 992 height 36
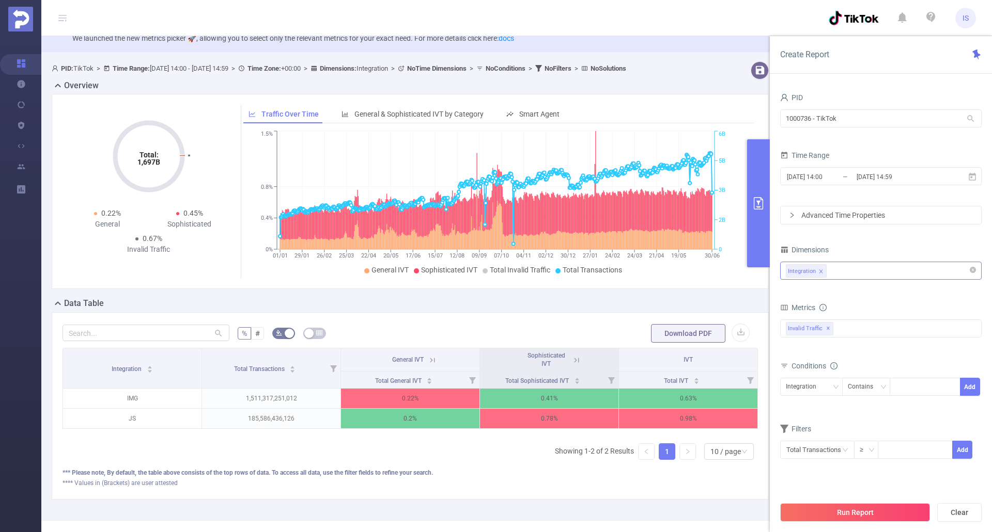
scroll to position [52, 0]
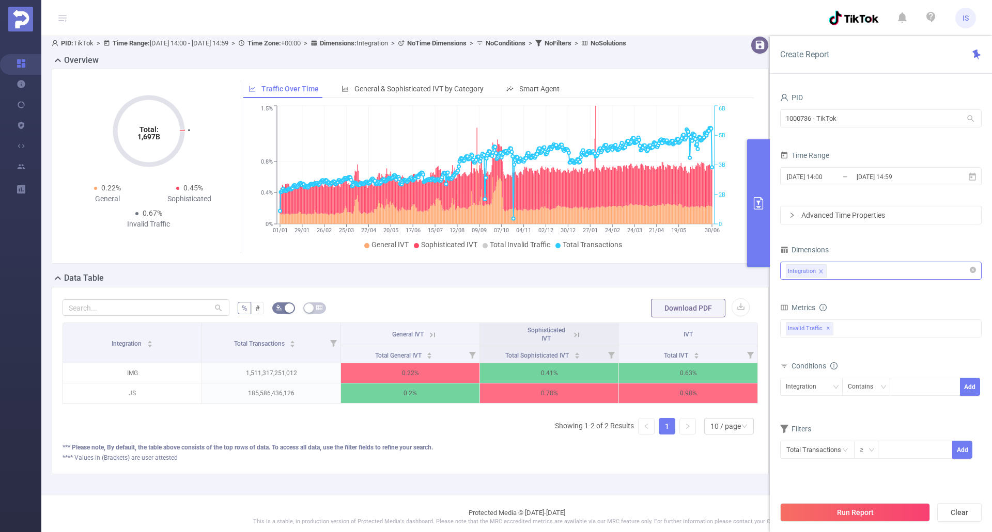
click at [510, 475] on div "% # Download PDF Integration Total Transactions General IVT Sophisticated IVT I…" at bounding box center [410, 380] width 717 height 187
click at [973, 176] on icon at bounding box center [971, 176] width 9 height 9
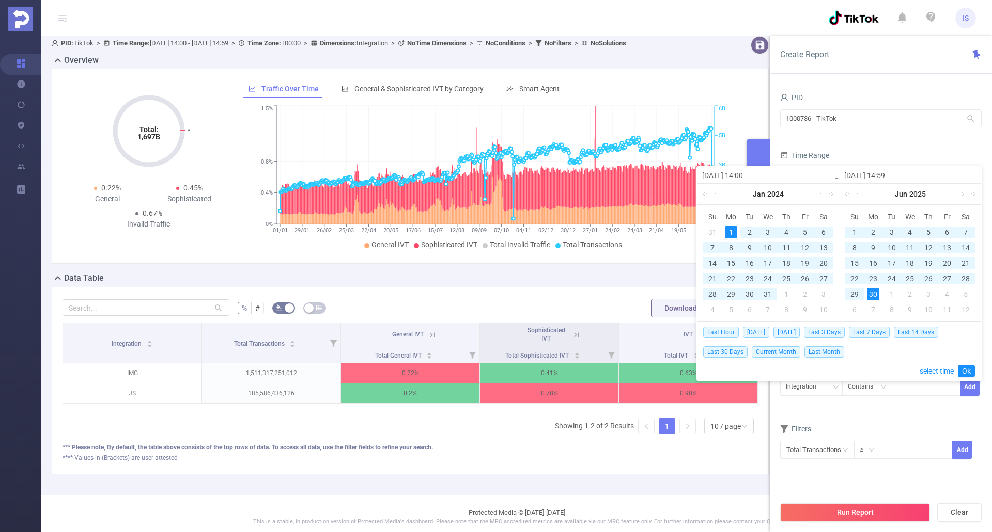
click at [729, 236] on div "1" at bounding box center [731, 232] width 12 height 12
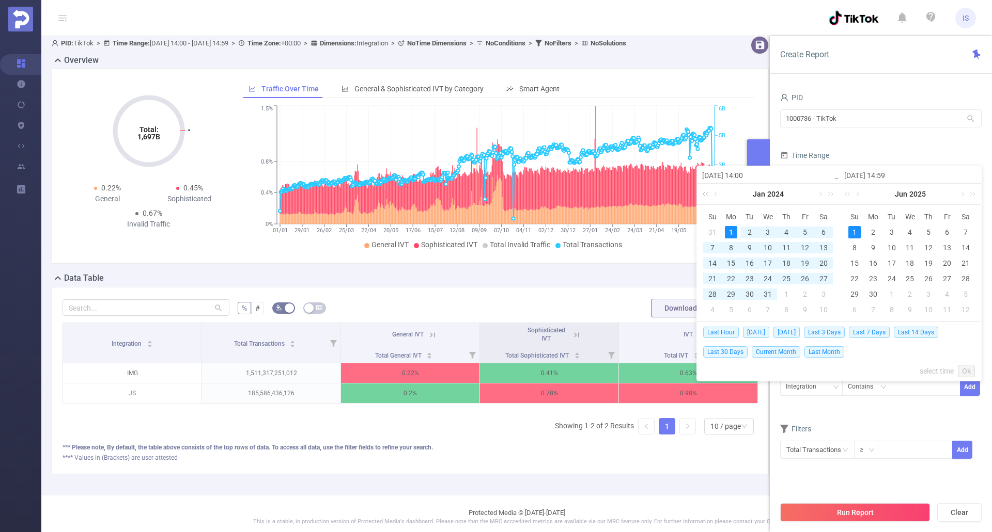
click at [706, 190] on link at bounding box center [706, 194] width 13 height 21
click at [710, 234] on div "1" at bounding box center [712, 232] width 12 height 12
type input "2023-01-01 14:00"
type input "2024-01-01 14:59"
type input "2023-01-01 14:00"
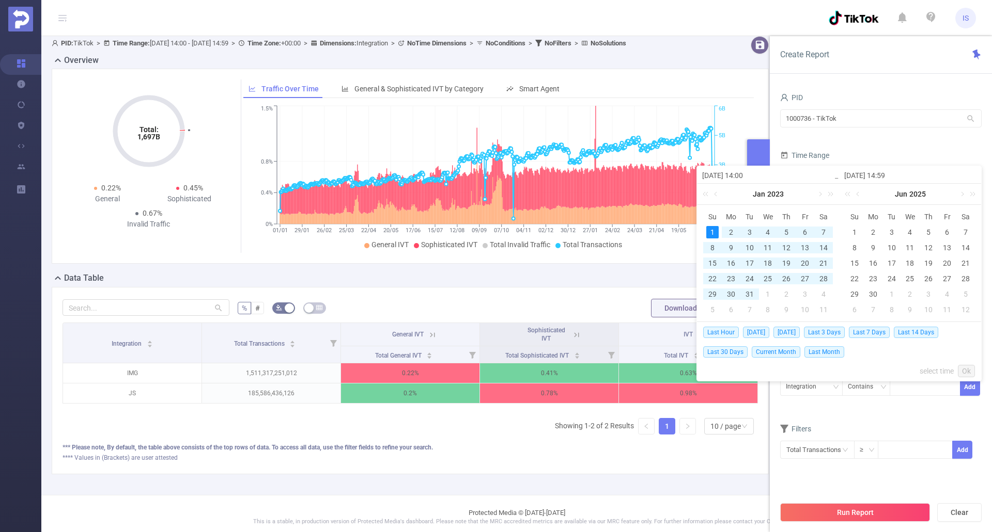
type input "2024-01-01 14:59"
click at [874, 233] on div "1" at bounding box center [873, 232] width 12 height 12
click at [714, 232] on div "1" at bounding box center [712, 232] width 12 height 12
click at [965, 367] on link "Ok" at bounding box center [965, 371] width 17 height 12
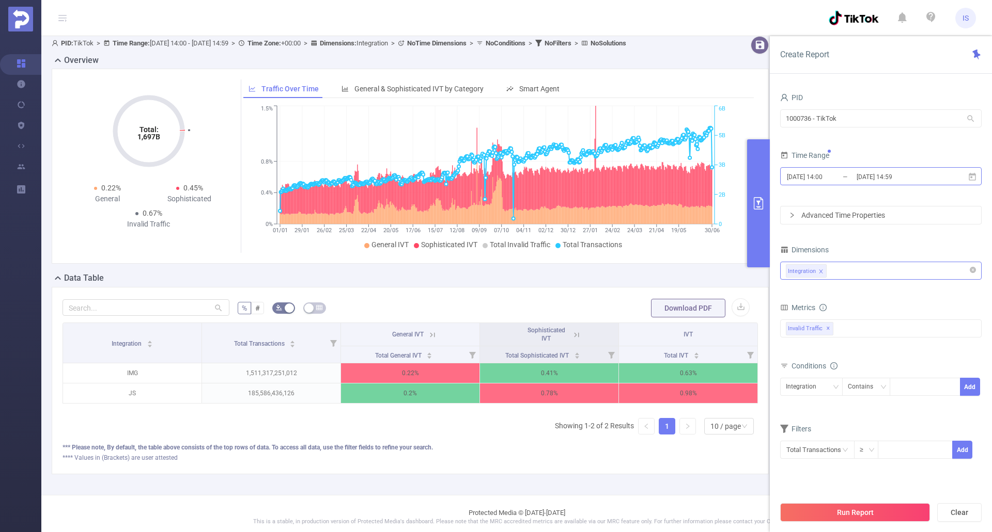
click at [802, 171] on input "2023-01-01 14:00" at bounding box center [828, 177] width 84 height 14
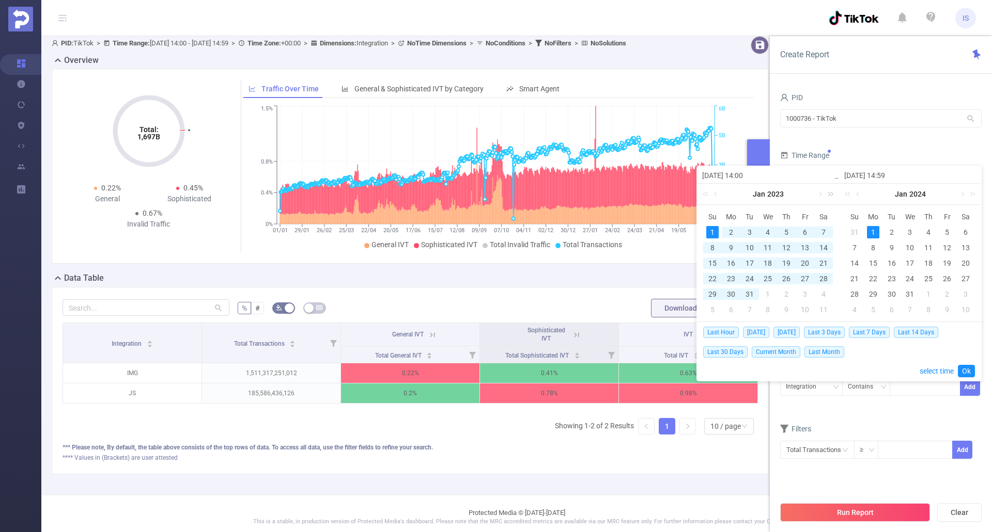
click at [829, 191] on link at bounding box center [828, 194] width 13 height 21
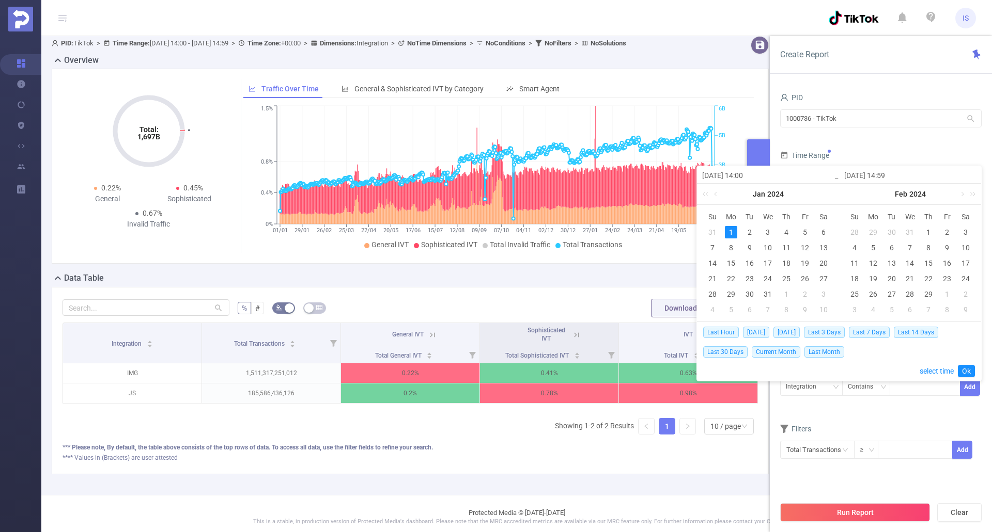
click at [729, 231] on div "1" at bounding box center [731, 232] width 12 height 12
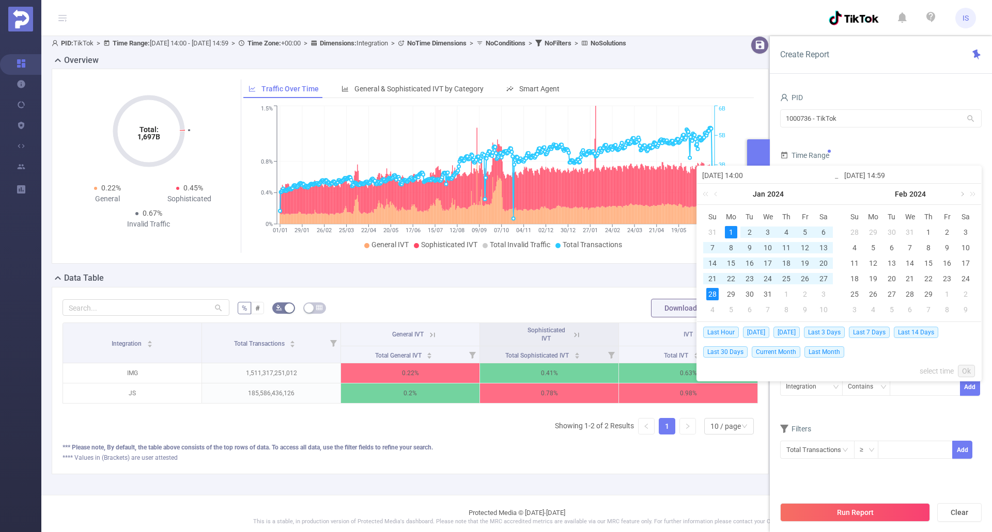
click at [960, 194] on link at bounding box center [960, 194] width 9 height 21
click at [960, 195] on link at bounding box center [960, 194] width 9 height 21
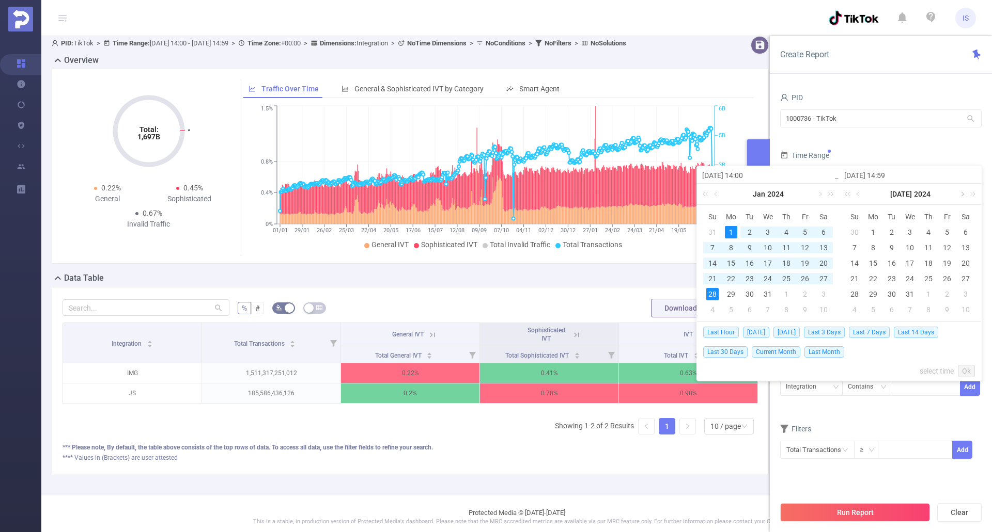
click at [960, 195] on link at bounding box center [960, 194] width 9 height 21
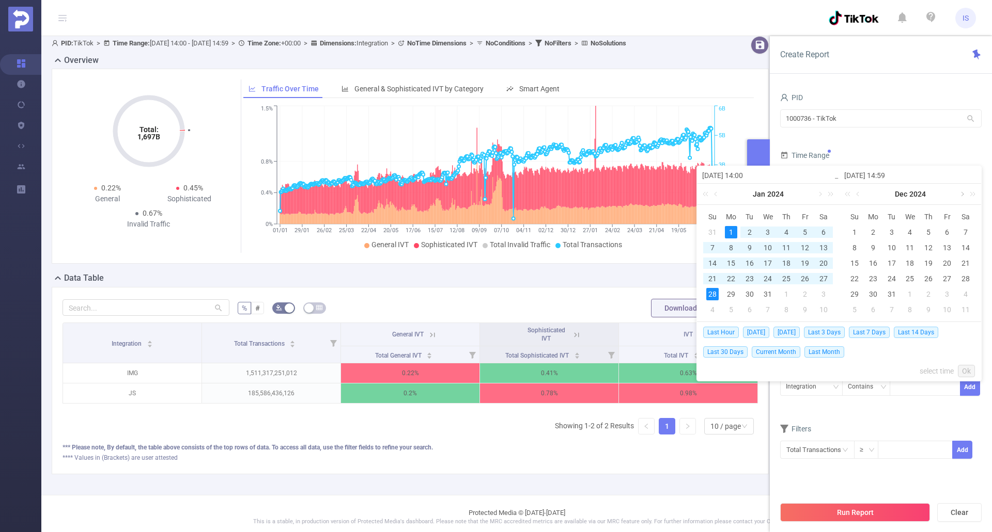
click at [960, 195] on link at bounding box center [960, 194] width 9 height 21
click at [903, 229] on div "1" at bounding box center [909, 232] width 12 height 12
type input "2024-01-01 14:00"
type input "2025-01-01 14:59"
type input "2024-01-01 14:00"
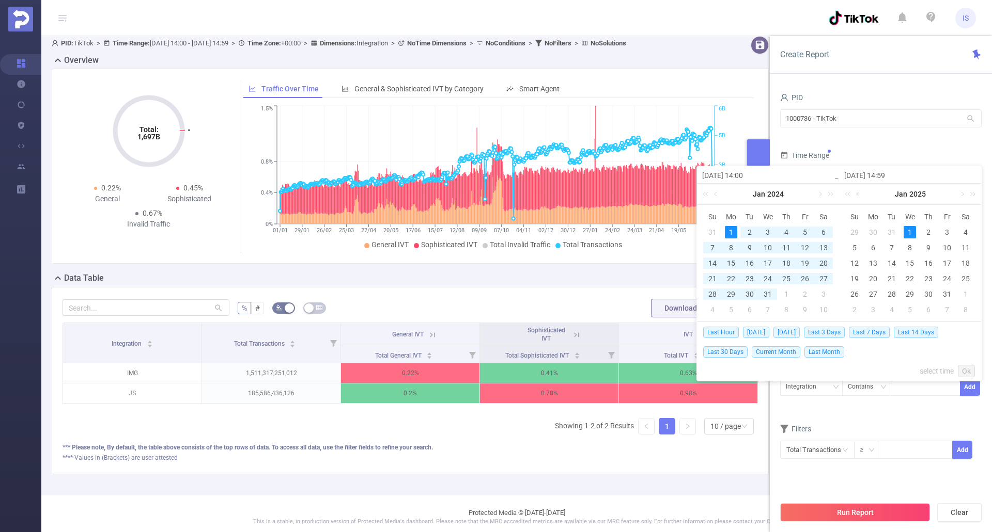
type input "2025-01-01 14:59"
click at [969, 368] on link "Ok" at bounding box center [965, 371] width 17 height 12
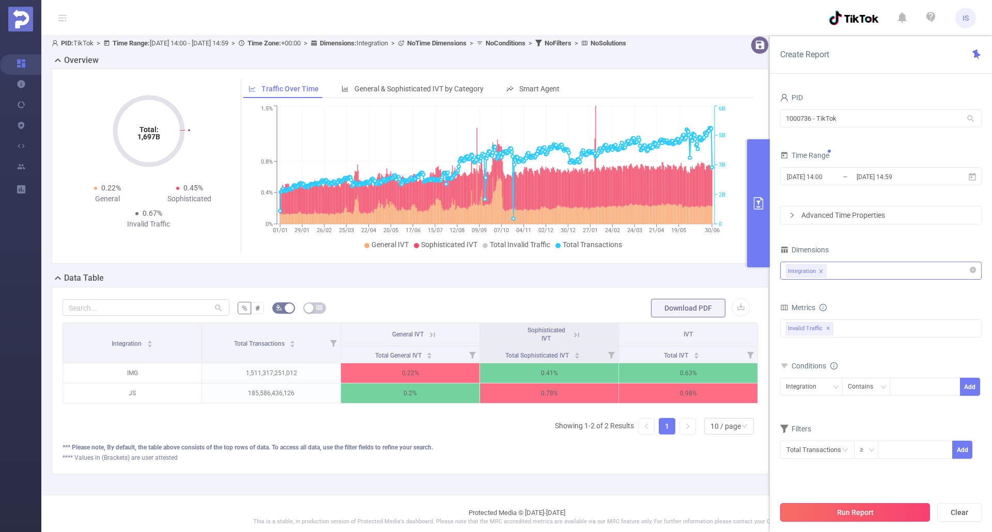
click at [881, 510] on button "Run Report" at bounding box center [855, 513] width 150 height 19
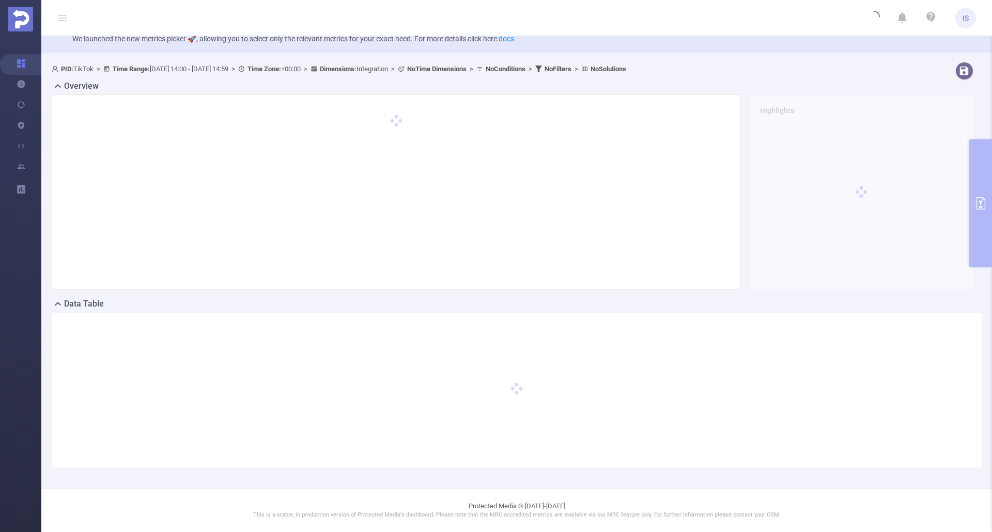
scroll to position [26, 0]
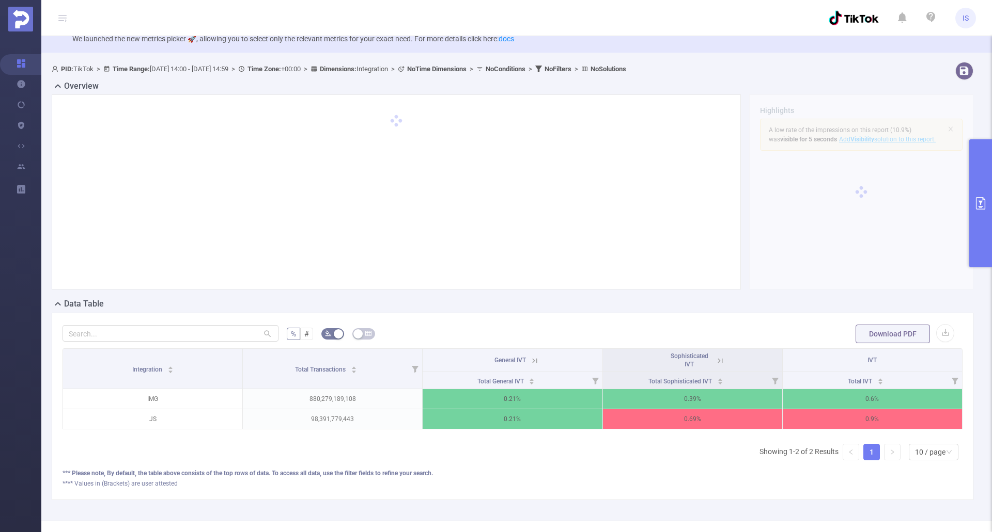
scroll to position [52, 0]
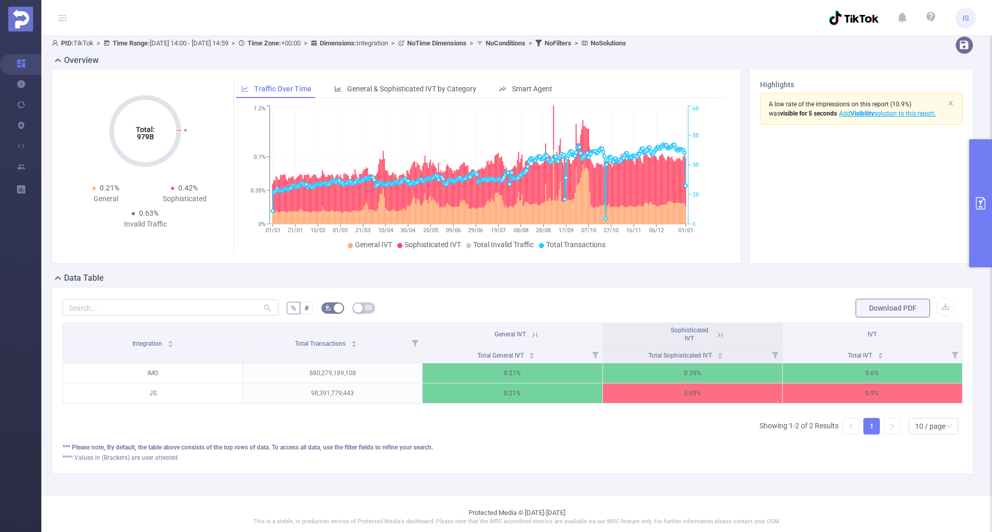
click at [980, 190] on button "primary" at bounding box center [980, 203] width 23 height 128
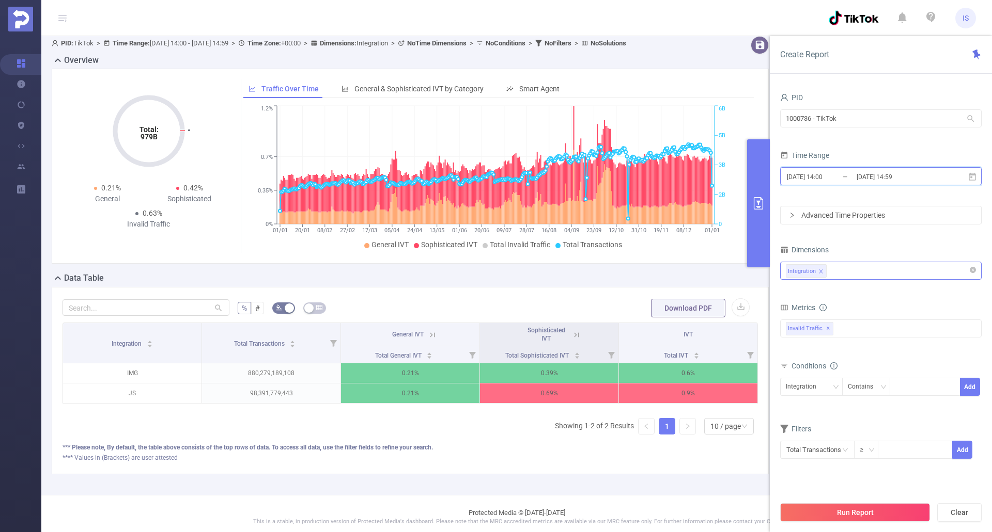
click at [974, 177] on icon at bounding box center [971, 176] width 9 height 9
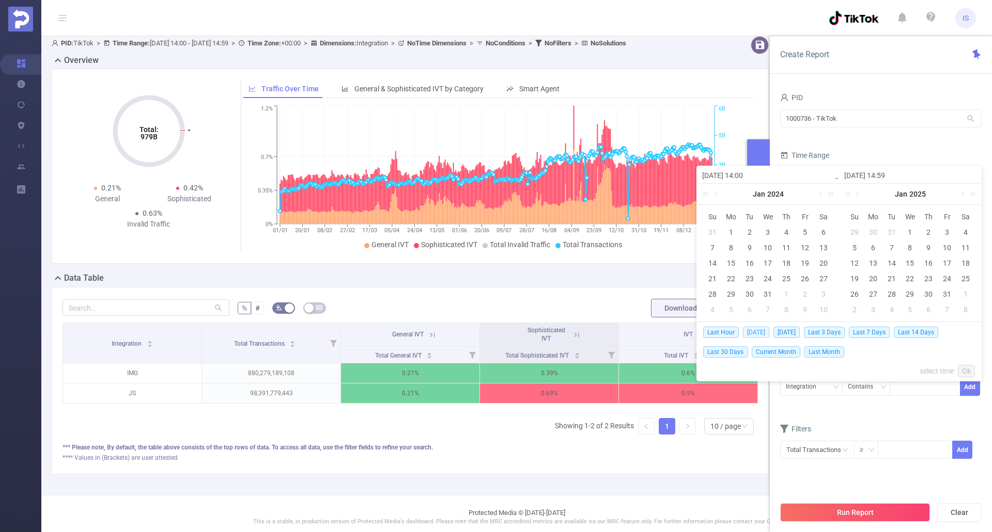
click at [754, 331] on span "[DATE]" at bounding box center [756, 332] width 26 height 11
type input "2025-08-18 00:00"
type input "2025-08-18 23:59"
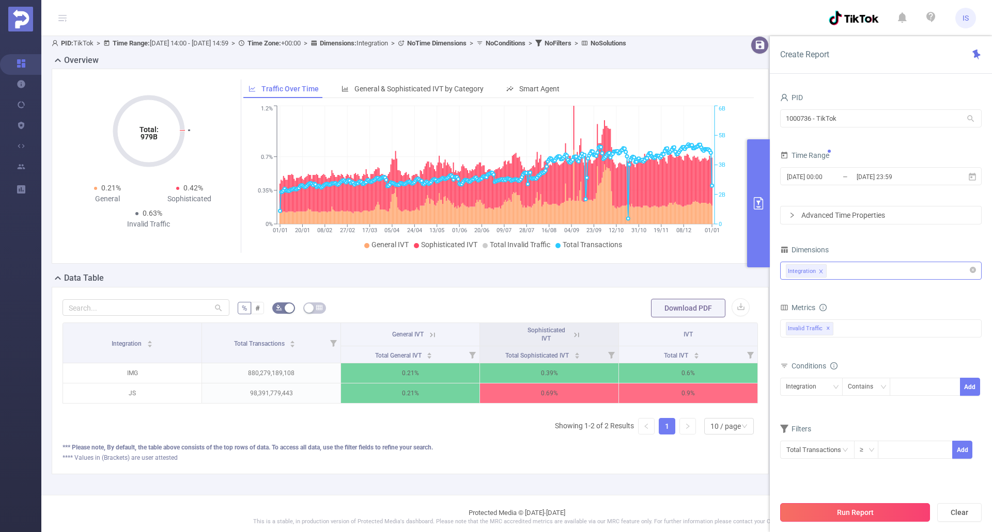
click at [876, 512] on button "Run Report" at bounding box center [855, 513] width 150 height 19
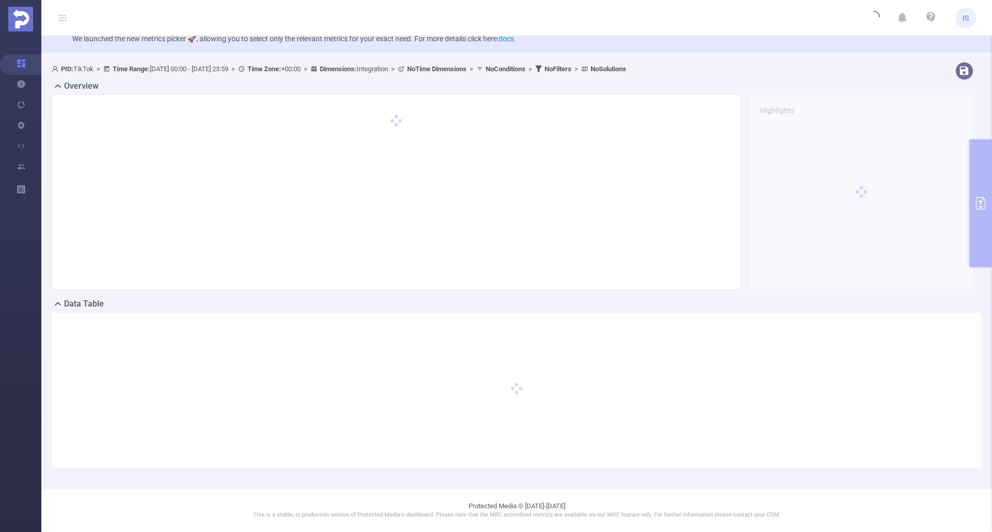
scroll to position [26, 0]
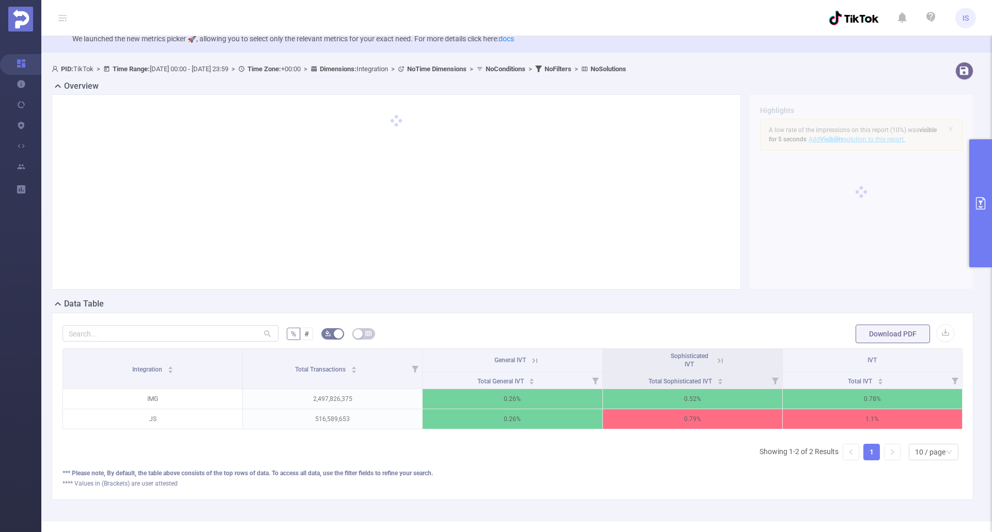
scroll to position [52, 0]
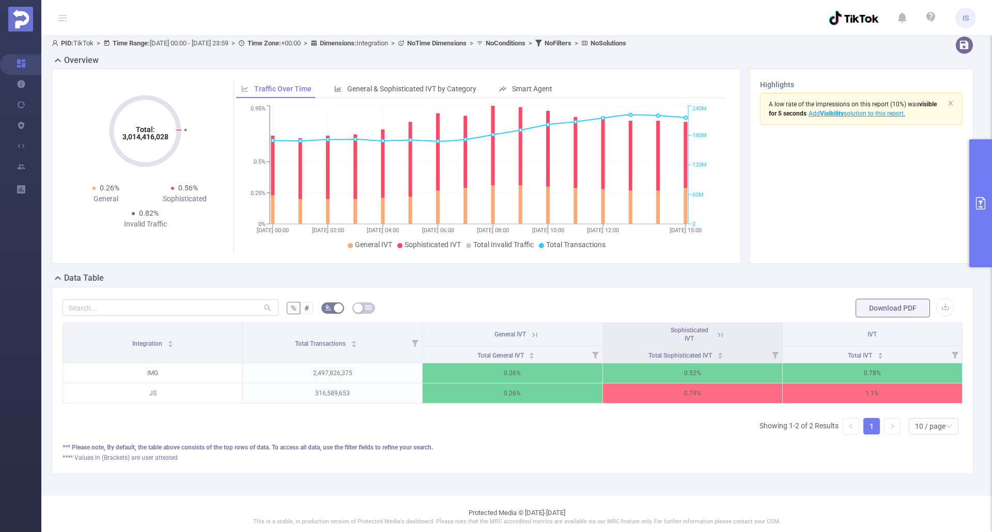
click at [715, 333] on icon at bounding box center [719, 335] width 9 height 9
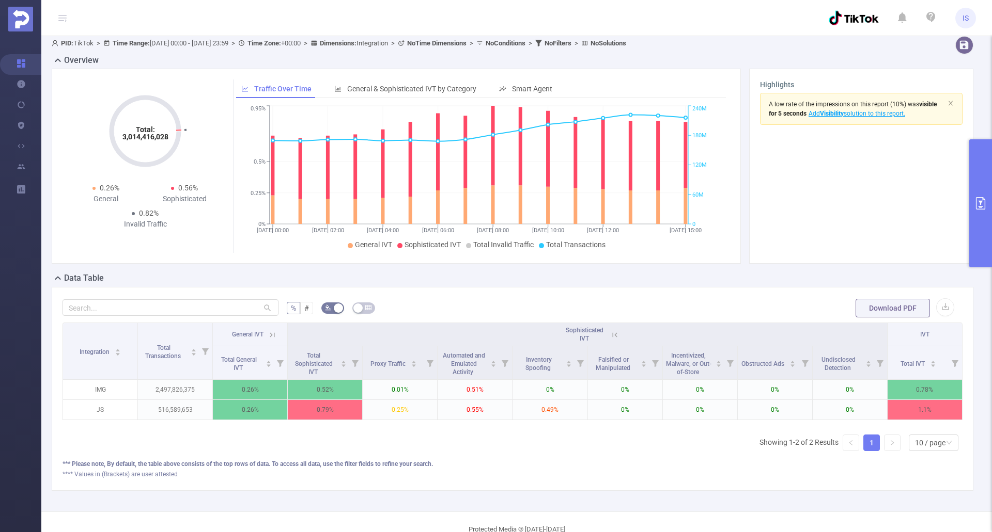
click at [610, 332] on icon at bounding box center [614, 335] width 9 height 9
